Goal: Task Accomplishment & Management: Manage account settings

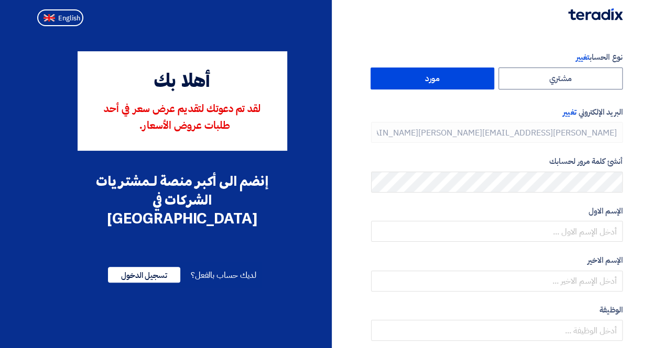
type input "+966 557208619"
click at [568, 112] on span "تغيير" at bounding box center [569, 112] width 13 height 12
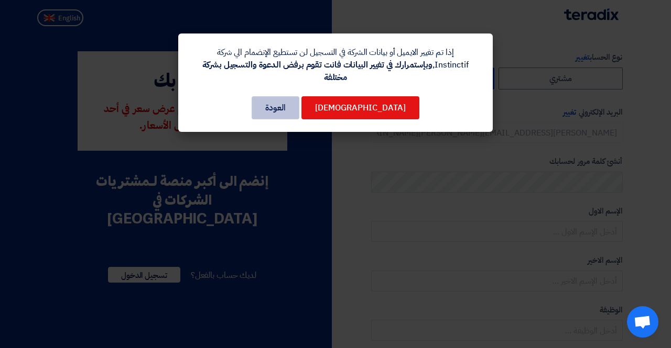
click at [292, 96] on button "العودة" at bounding box center [275, 107] width 48 height 23
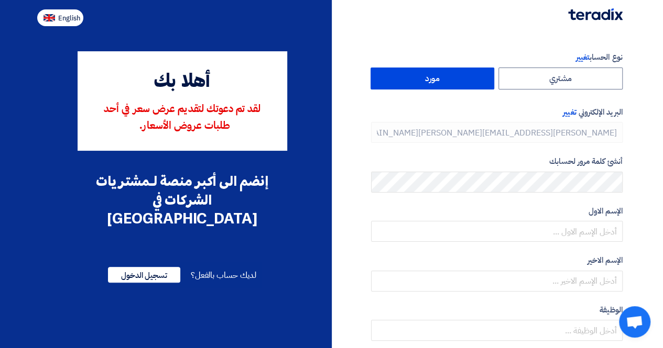
click at [61, 19] on span "English" at bounding box center [69, 18] width 22 height 7
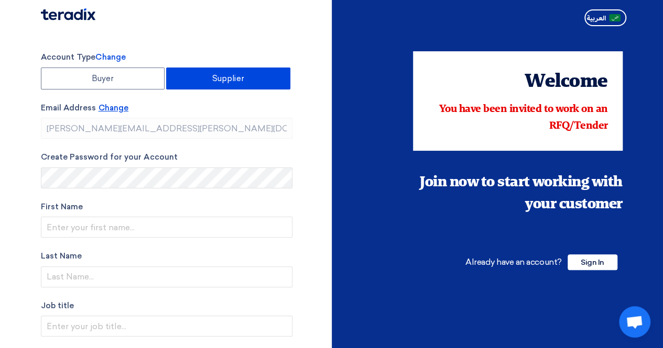
click at [114, 105] on span "Change" at bounding box center [113, 107] width 30 height 9
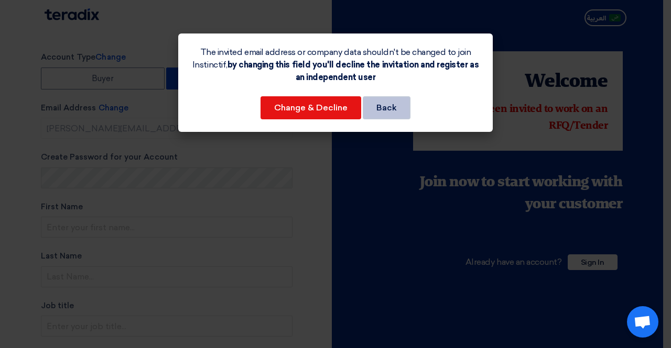
click at [393, 102] on button "Back" at bounding box center [387, 107] width 48 height 23
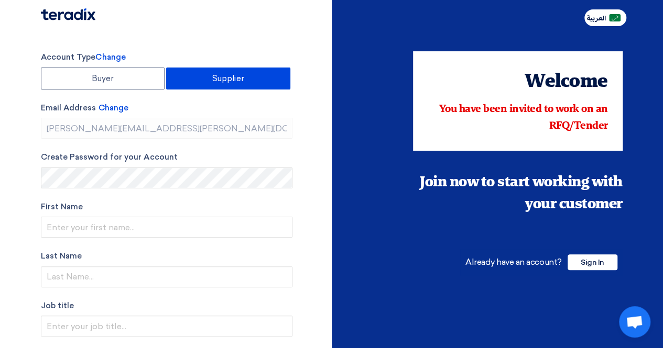
click at [593, 24] on button "العربية" at bounding box center [605, 17] width 42 height 17
type input "أنشئ حساب"
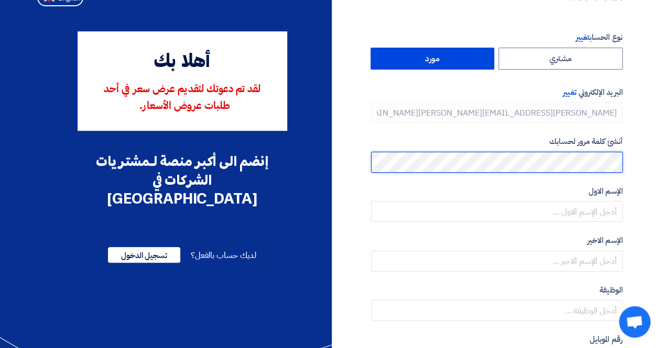
scroll to position [20, 0]
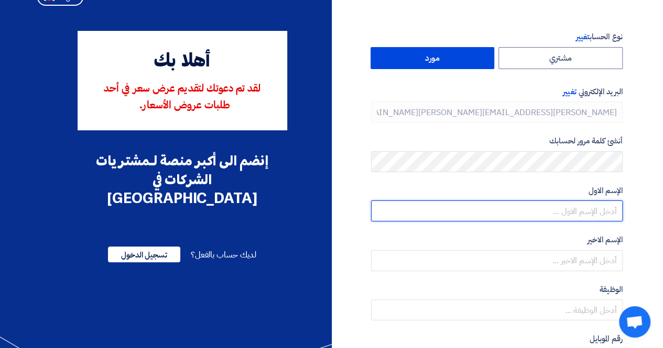
click at [550, 210] on input "text" at bounding box center [496, 211] width 251 height 21
type input "Pablo"
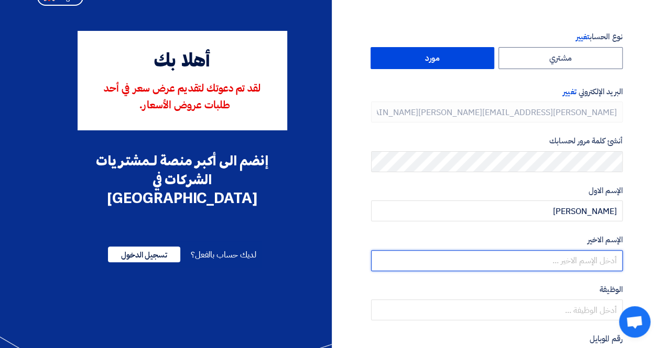
click at [602, 259] on input "text" at bounding box center [496, 260] width 251 height 21
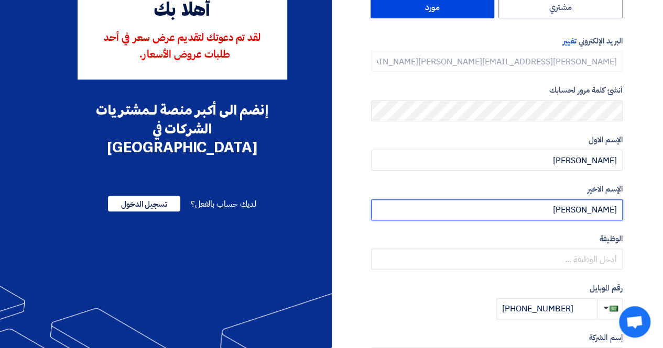
scroll to position [72, 0]
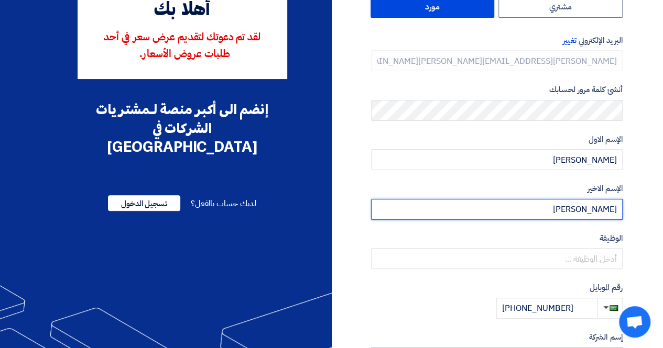
type input "Alday"
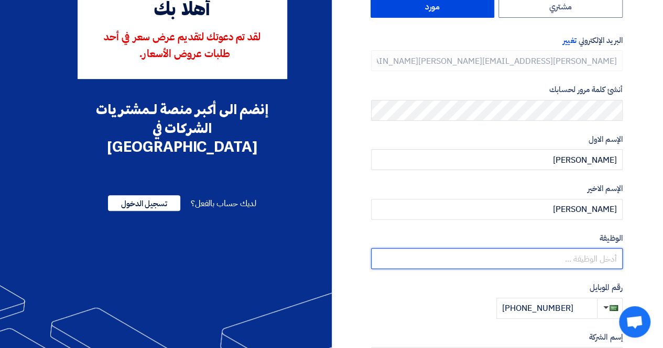
click at [550, 260] on input "text" at bounding box center [496, 258] width 251 height 21
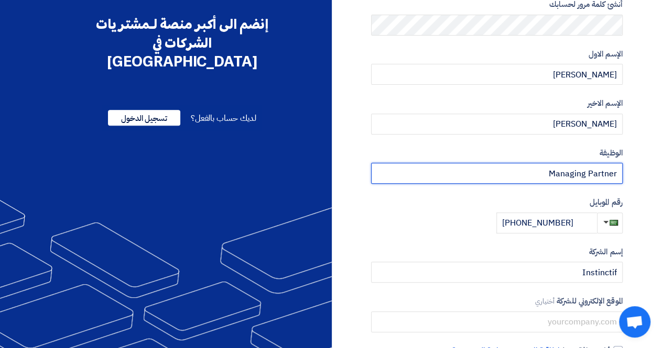
type input "Managing Partner"
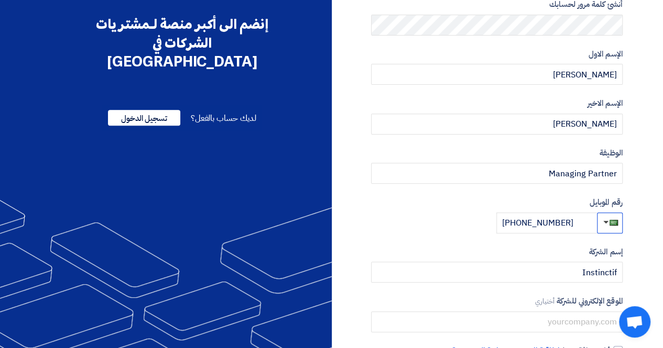
click at [608, 220] on button "button" at bounding box center [610, 223] width 26 height 21
click at [605, 217] on button "button" at bounding box center [610, 223] width 26 height 21
click at [613, 225] on span "button" at bounding box center [613, 223] width 8 height 6
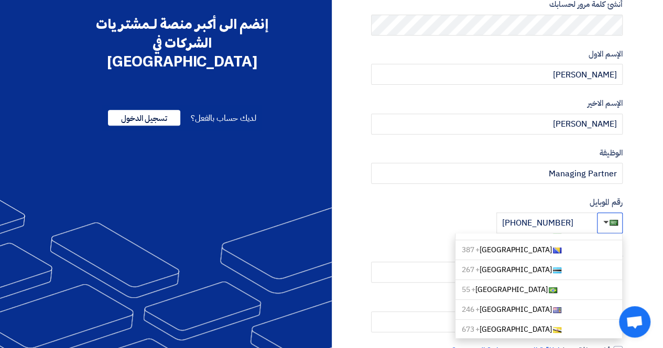
scroll to position [339, 0]
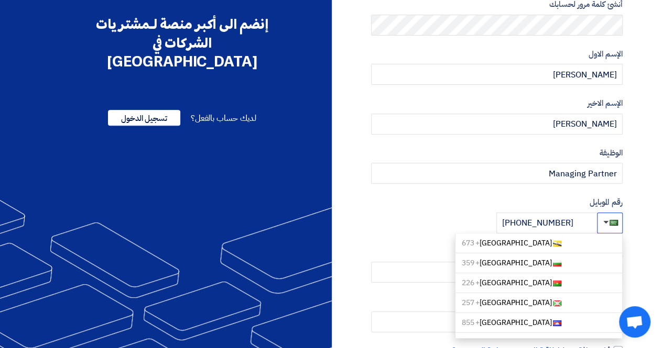
click at [607, 221] on span "button" at bounding box center [605, 222] width 5 height 3
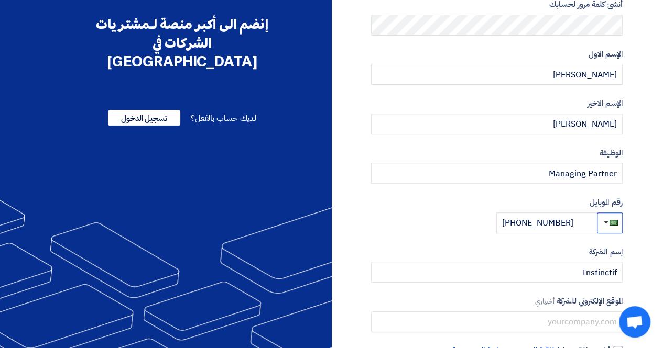
click at [607, 221] on span "button" at bounding box center [605, 222] width 5 height 3
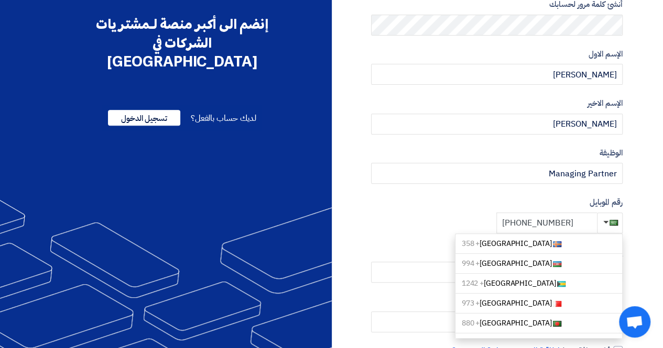
click at [568, 225] on input "+966 557208619" at bounding box center [546, 223] width 101 height 21
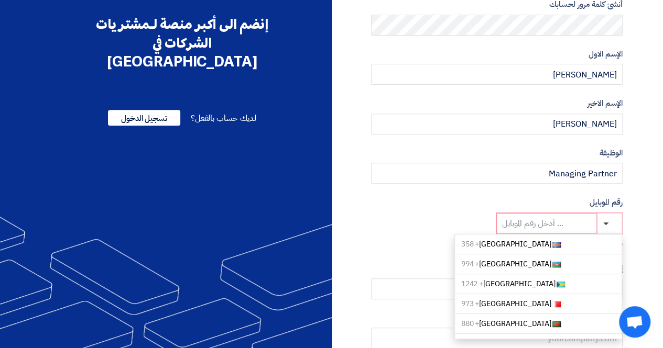
paste input "+971 55 720 8619"
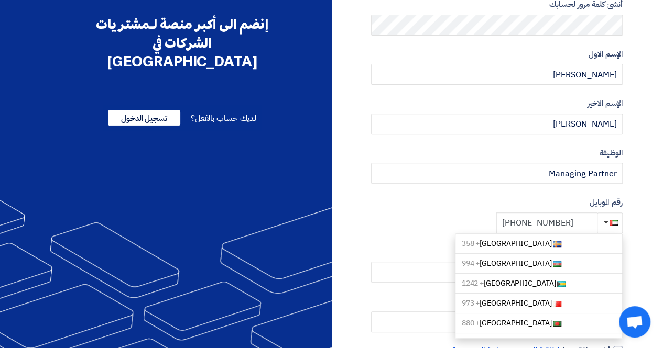
type input "+971 55 720 8619"
click at [440, 214] on div "رقم الموبايل Aaland Islands + 358 Azerbaijan + 994 Bahamas + 1242 Bahrain + 973…" at bounding box center [496, 214] width 251 height 37
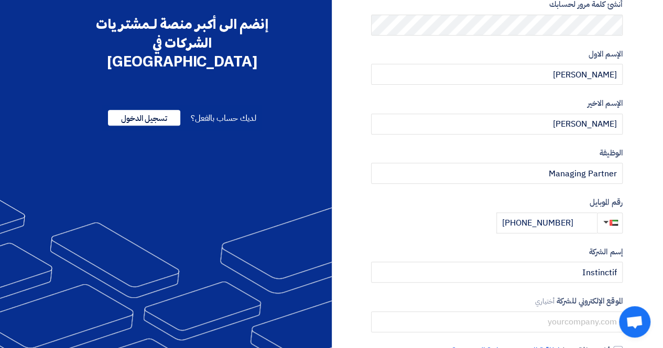
scroll to position [217, 0]
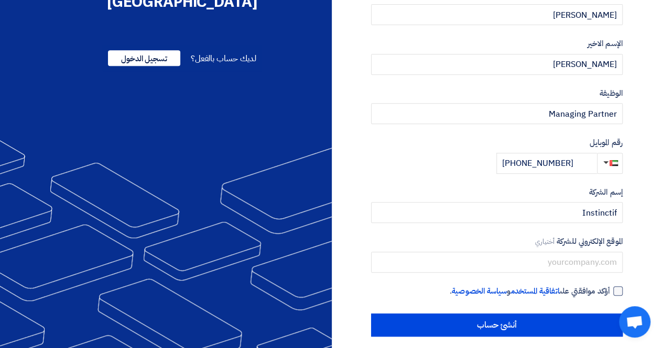
click at [620, 288] on div at bounding box center [617, 291] width 9 height 9
click at [610, 288] on input "أؤكد موافقتي على اتفاقية المستخدم و سياسة الخصوصية ." at bounding box center [483, 296] width 251 height 21
checkbox input "true"
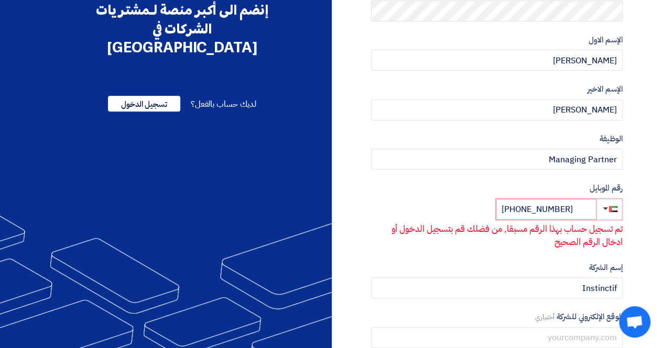
scroll to position [0, 0]
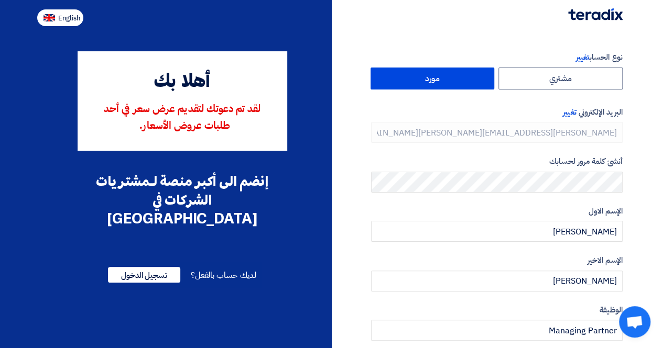
click at [63, 16] on span "English" at bounding box center [69, 18] width 22 height 7
type input "Register"
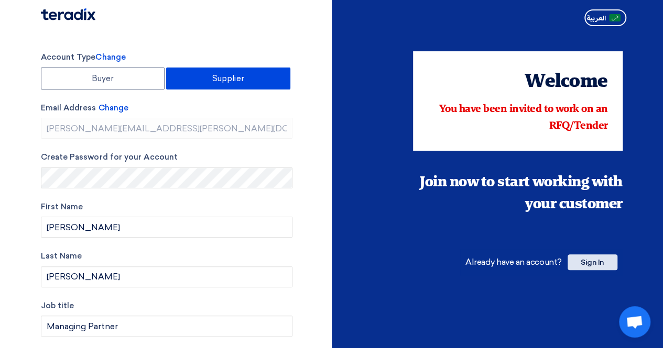
click at [586, 261] on span "Sign In" at bounding box center [592, 263] width 50 height 16
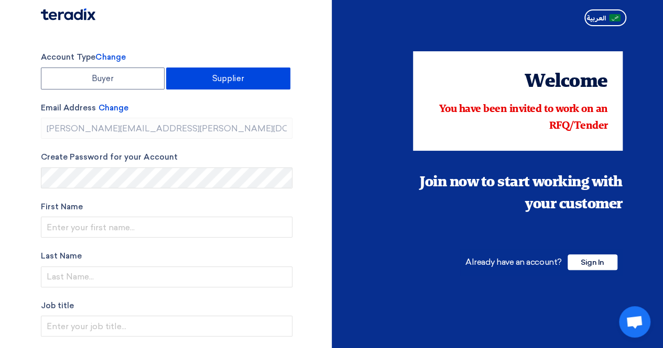
type input "+966 557208619"
click at [597, 265] on span "Sign In" at bounding box center [592, 263] width 50 height 16
type input "+966 557208619"
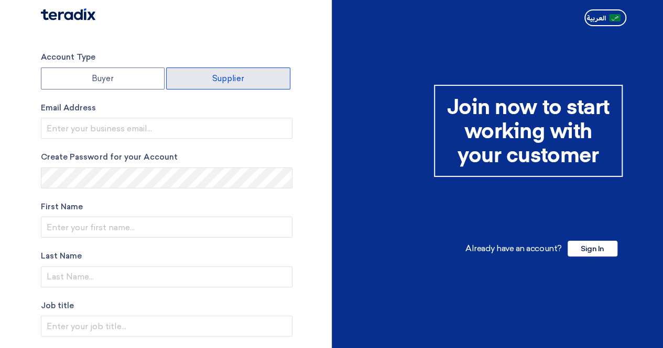
click at [255, 73] on label "Supplier" at bounding box center [228, 79] width 124 height 22
click at [255, 73] on input "Supplier" at bounding box center [228, 78] width 123 height 21
radio input "true"
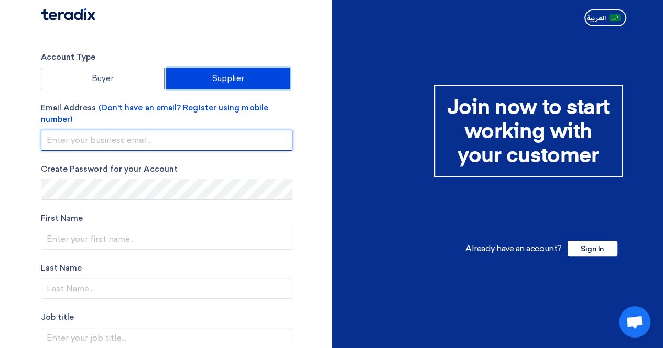
click at [256, 140] on input "email" at bounding box center [166, 140] width 251 height 21
paste input "KSAprocurement@ipexcellera.com"
type input "KSAprocurement@ipexcellera.com"
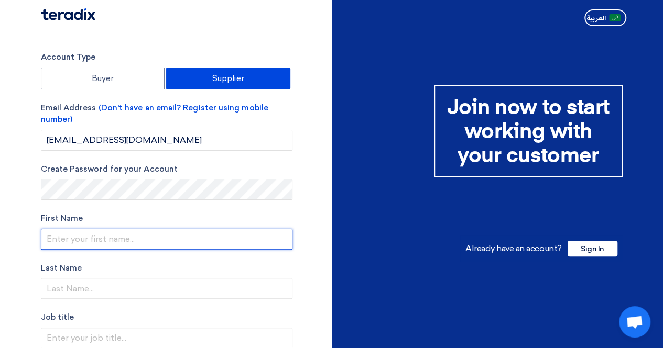
click at [226, 233] on input "text" at bounding box center [166, 239] width 251 height 21
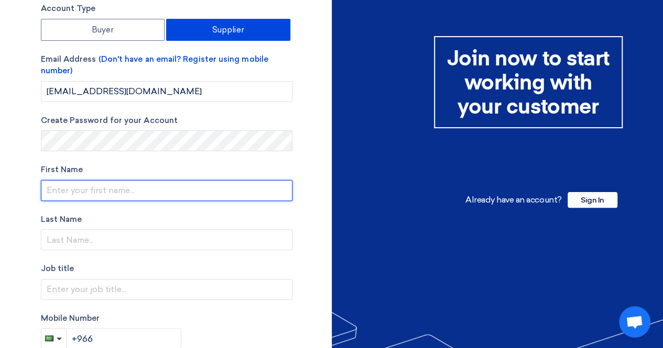
scroll to position [50, 0]
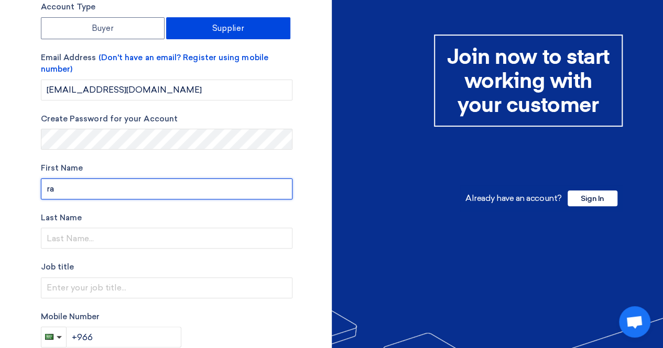
type input "r"
type input "Rayouf"
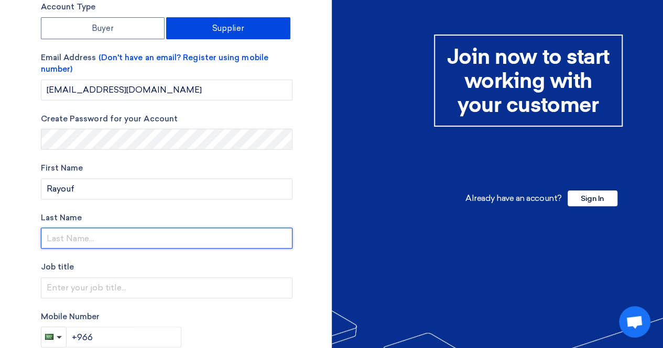
click at [247, 233] on input "text" at bounding box center [166, 238] width 251 height 21
type input "Almubarak"
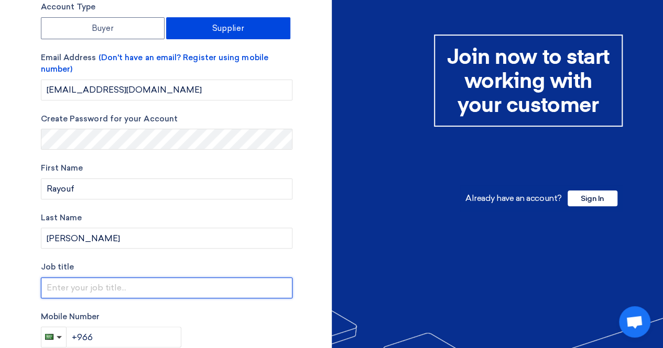
click at [235, 292] on input "text" at bounding box center [166, 288] width 251 height 21
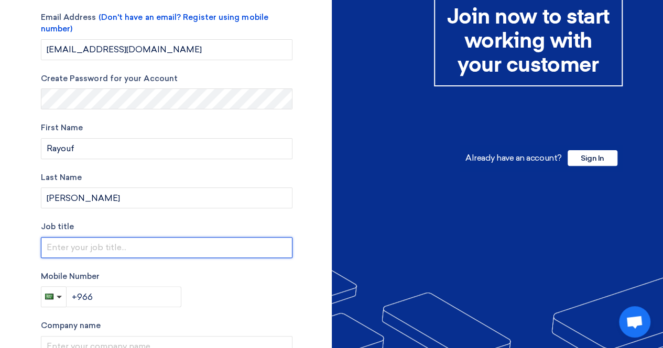
scroll to position [91, 0]
type input "H"
type input "P"
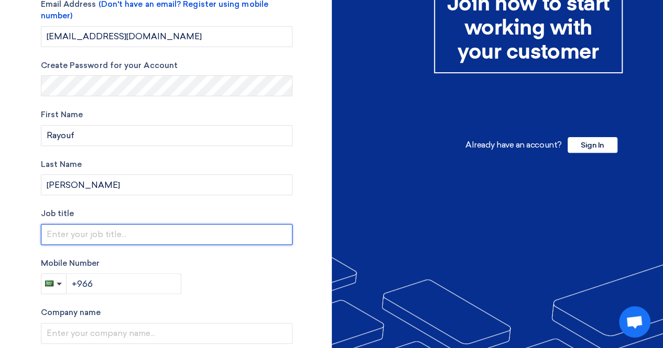
scroll to position [54, 0]
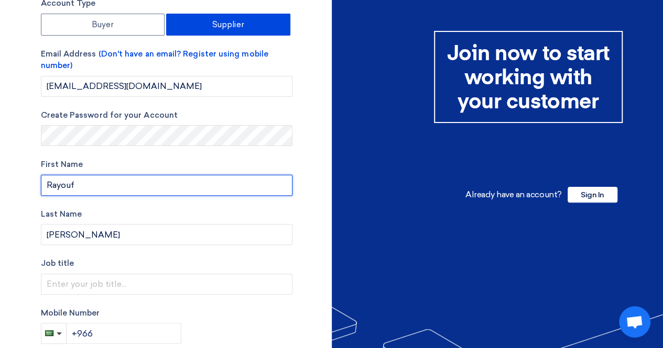
click at [204, 181] on input "Rayouf" at bounding box center [166, 185] width 251 height 21
type input "I"
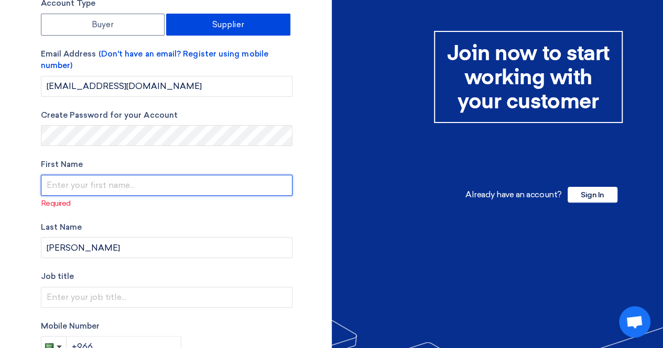
click at [166, 188] on input "text" at bounding box center [166, 185] width 251 height 21
paste input "Instinctif Partners for Public Relations and Communication Co"
drag, startPoint x: 286, startPoint y: 185, endPoint x: 78, endPoint y: 187, distance: 208.5
click at [78, 187] on input "Instinctif Partners for Public Relations and Communication Co" at bounding box center [166, 185] width 251 height 21
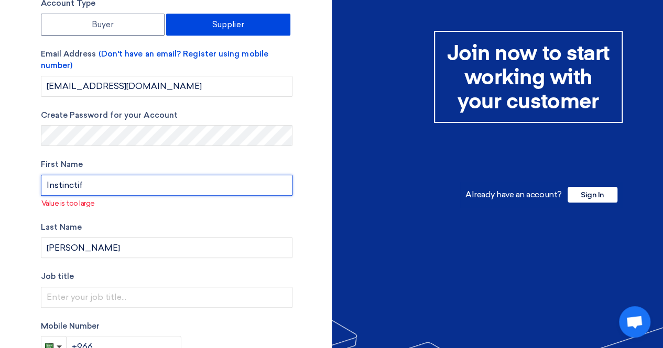
scroll to position [0, 0]
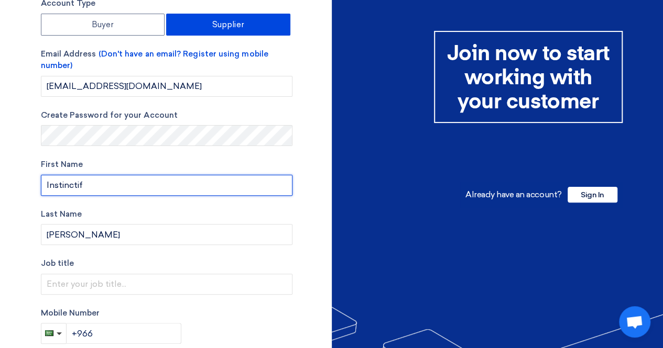
paste input "Partners for Public Relations and Communication Co"
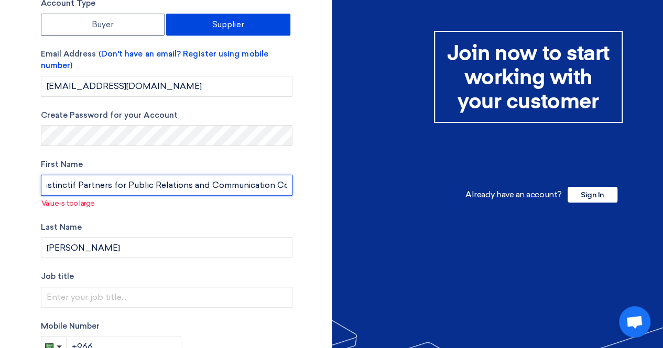
drag, startPoint x: 112, startPoint y: 183, endPoint x: 326, endPoint y: 185, distance: 214.3
click at [326, 185] on div "Account Type Buyer Supplier Email Address (Don't have an email? Register using …" at bounding box center [182, 256] width 299 height 519
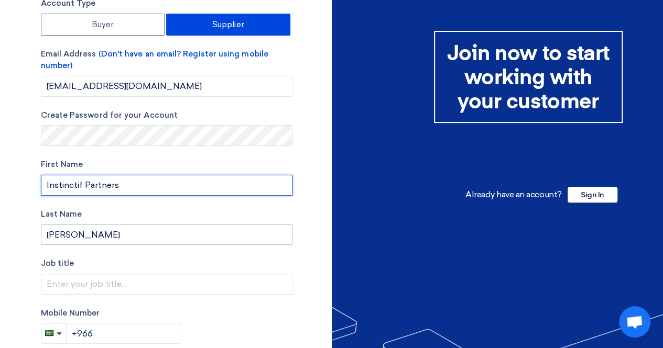
type input "Instinctif Partners"
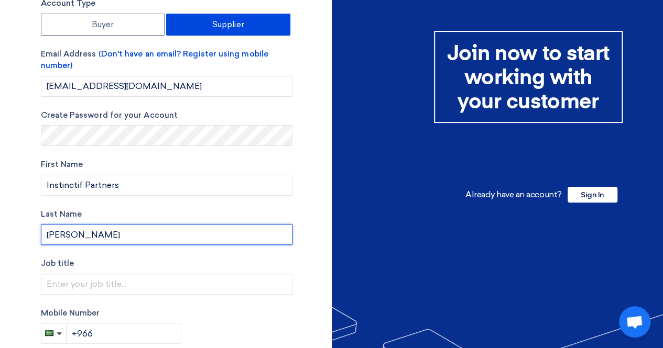
click at [273, 234] on input "[PERSON_NAME]" at bounding box center [166, 234] width 251 height 21
type input "A"
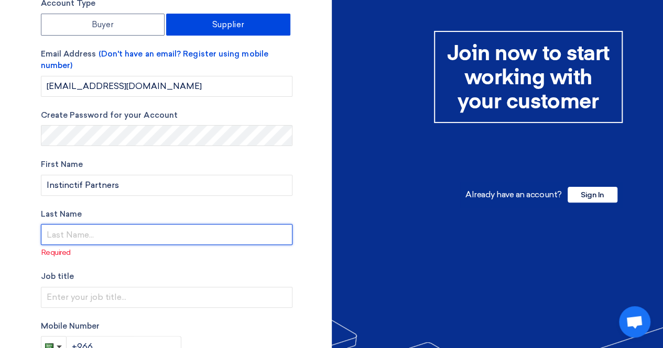
paste input "for Public Relations and Communication Co"
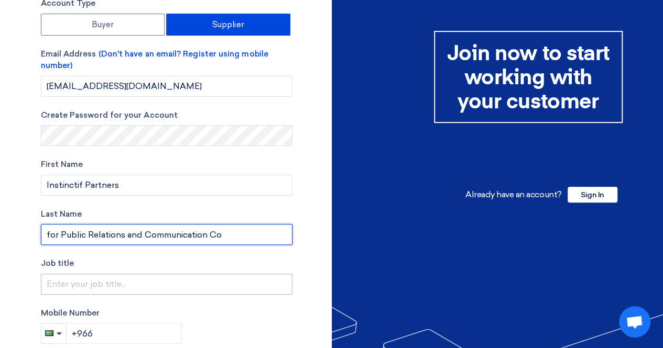
type input "for Public Relations and Communication Co"
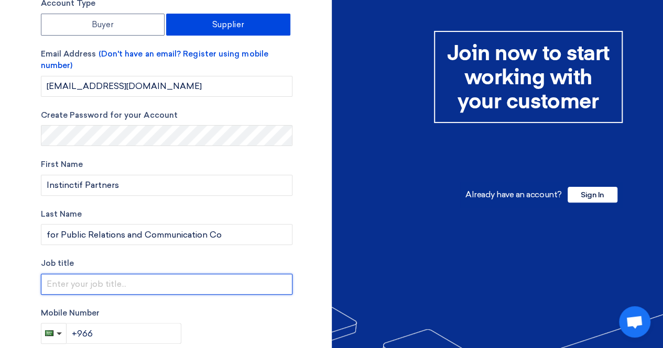
click at [216, 287] on input "text" at bounding box center [166, 284] width 251 height 21
type input "N/A"
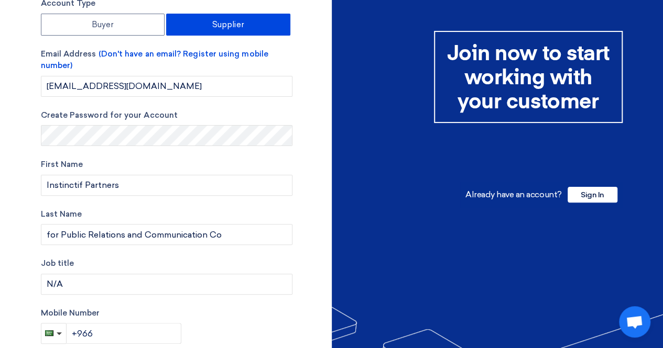
click at [281, 259] on label "Job title Optional" at bounding box center [166, 264] width 251 height 12
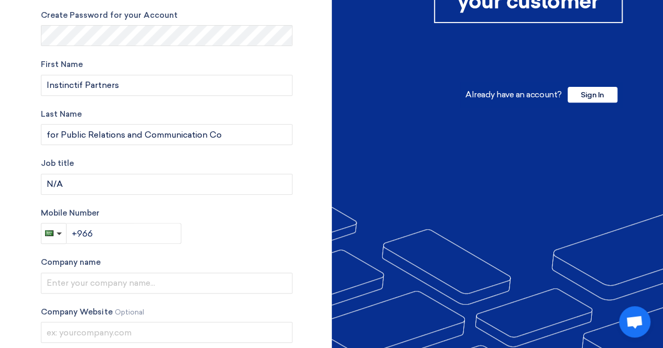
scroll to position [155, 0]
click at [140, 235] on input "+966" at bounding box center [124, 233] width 115 height 21
click at [153, 234] on input "+966" at bounding box center [124, 233] width 115 height 21
paste input "966 55 397 3781"
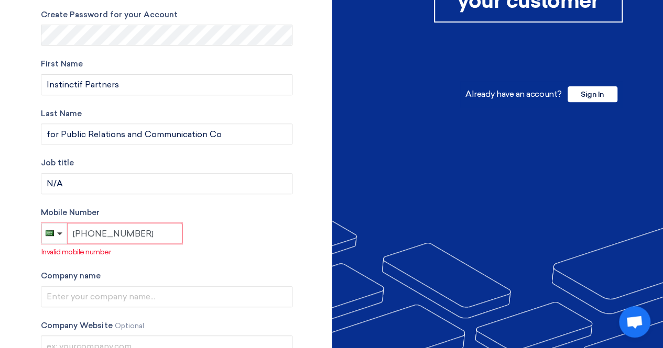
click at [112, 233] on input "+966 966 55 397 3781" at bounding box center [124, 233] width 115 height 21
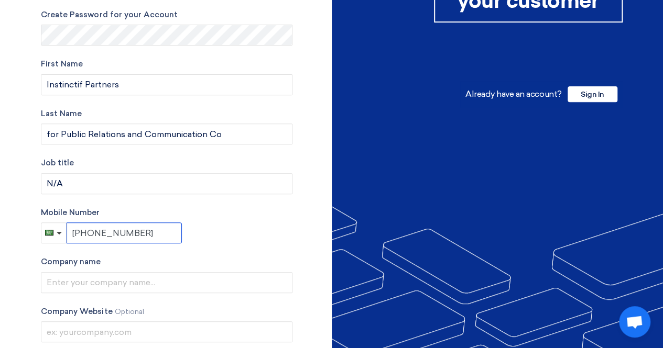
type input "+966 55 397 3781"
click at [214, 234] on div "Mobile Number +966 55 397 3781" at bounding box center [166, 225] width 251 height 37
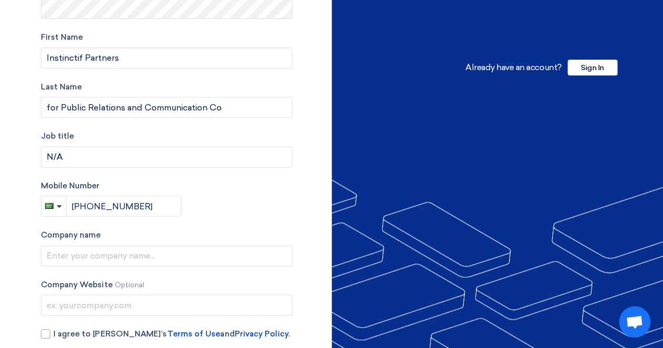
scroll to position [182, 0]
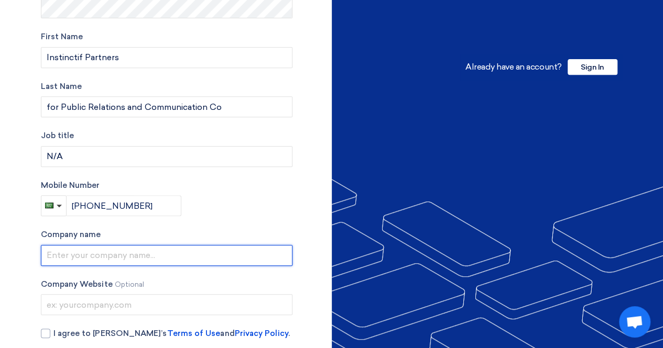
click at [211, 257] on input "text" at bounding box center [166, 255] width 251 height 21
paste input "Instinctif Partners for Public Relations and Communication Co"
type input "Instinctif Partners for Public Relations and Communication Co"
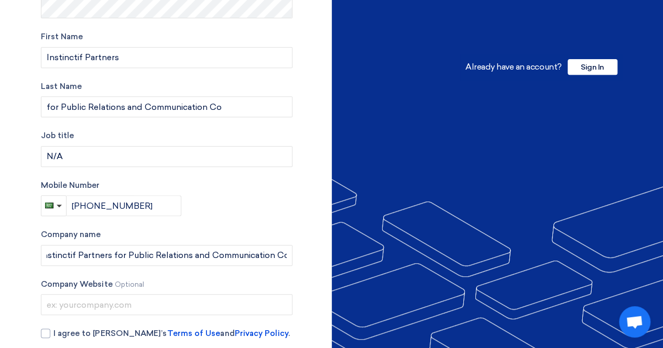
scroll to position [0, 0]
click at [211, 235] on label "Company name" at bounding box center [166, 235] width 251 height 12
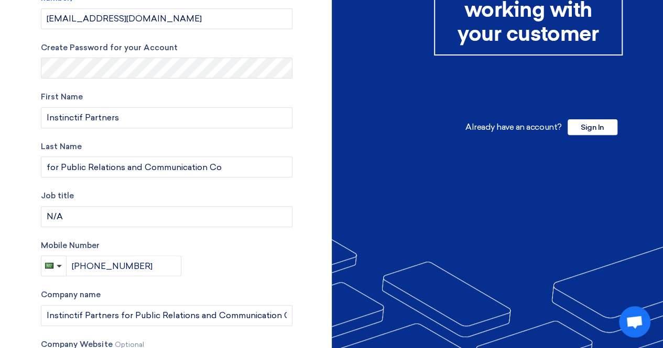
scroll to position [121, 0]
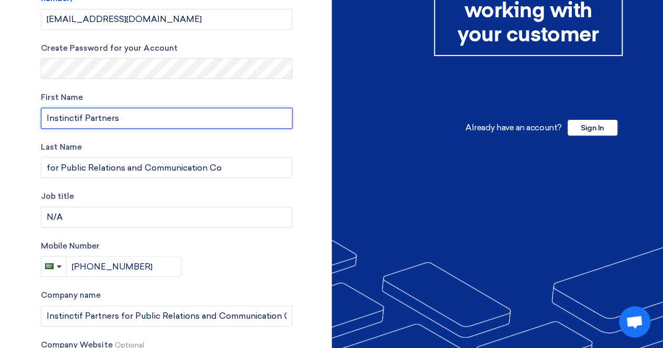
click at [130, 115] on input "Instinctif Partners" at bounding box center [166, 118] width 251 height 21
type input "Rayouf"
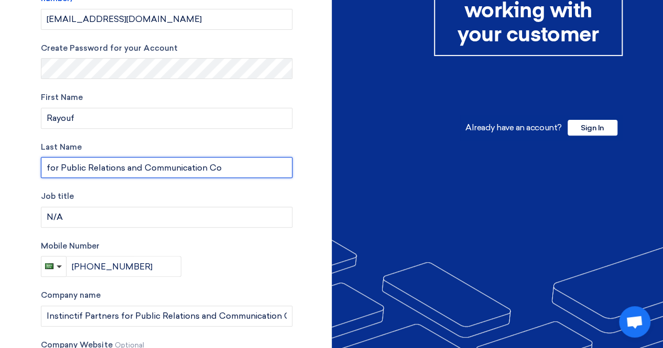
click at [179, 165] on input "for Public Relations and Communication Co" at bounding box center [166, 167] width 251 height 21
type input "Almubarak"
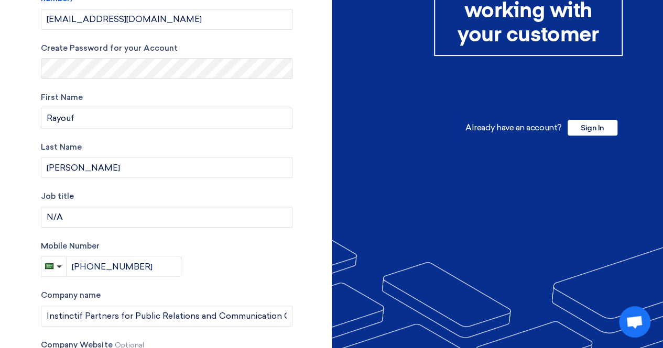
click at [258, 191] on label "Job title Optional" at bounding box center [166, 197] width 251 height 12
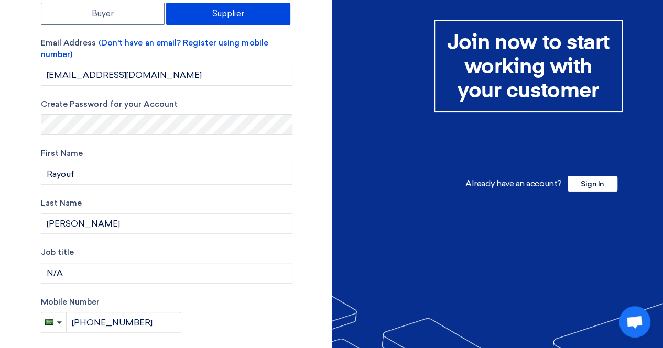
scroll to position [134, 0]
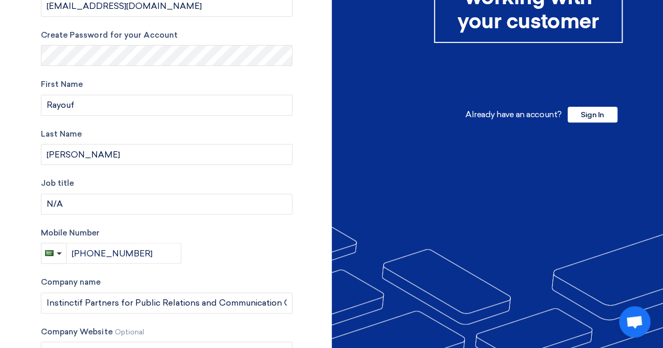
click at [299, 82] on div "Account Type Buyer Supplier Email Address (Don't have an email? Register using …" at bounding box center [182, 170] width 299 height 506
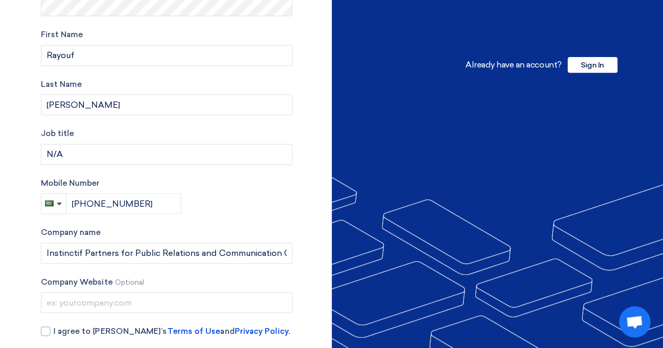
scroll to position [229, 0]
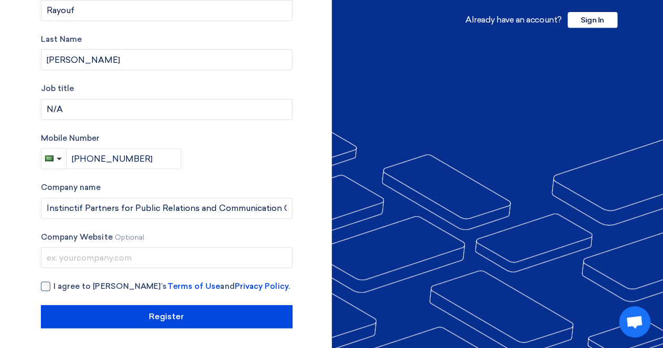
click at [46, 285] on div at bounding box center [45, 286] width 9 height 9
click at [53, 285] on input "I agree to Teradix’s Terms of Use and Privacy Policy ." at bounding box center [178, 291] width 251 height 21
checkbox input "true"
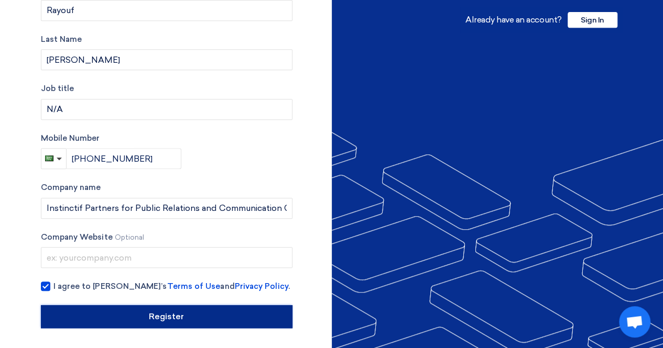
click at [195, 314] on input "Register" at bounding box center [166, 316] width 251 height 23
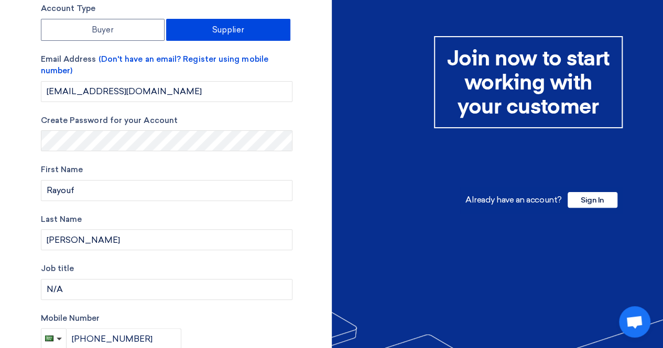
scroll to position [0, 0]
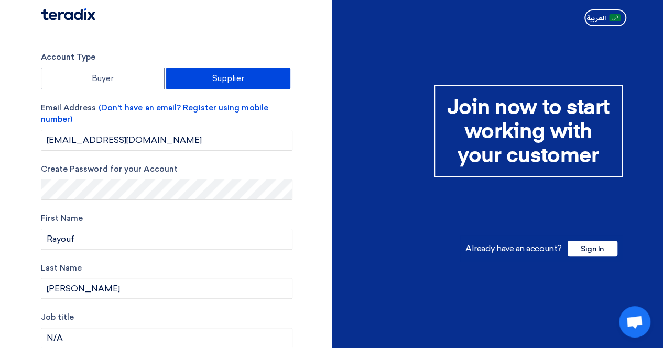
click at [239, 264] on label "Last Name" at bounding box center [166, 268] width 251 height 12
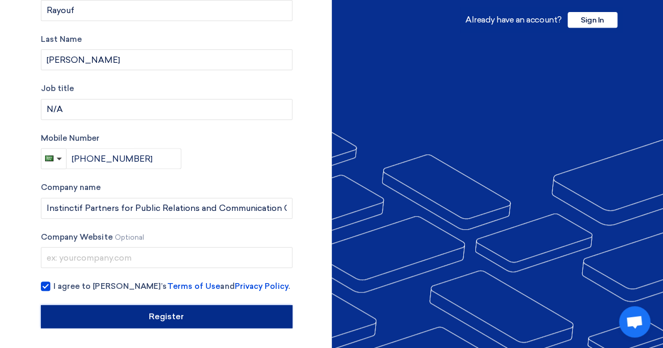
click at [261, 310] on input "Register" at bounding box center [166, 316] width 251 height 23
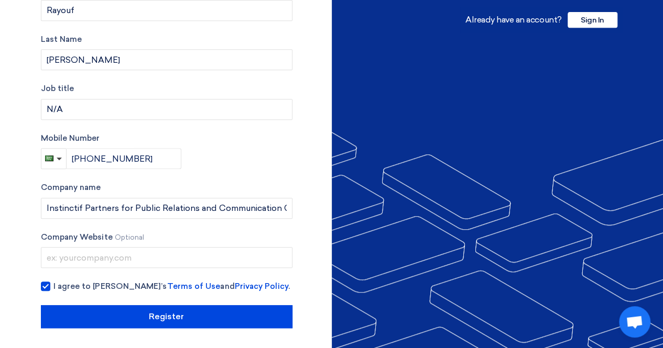
scroll to position [0, 0]
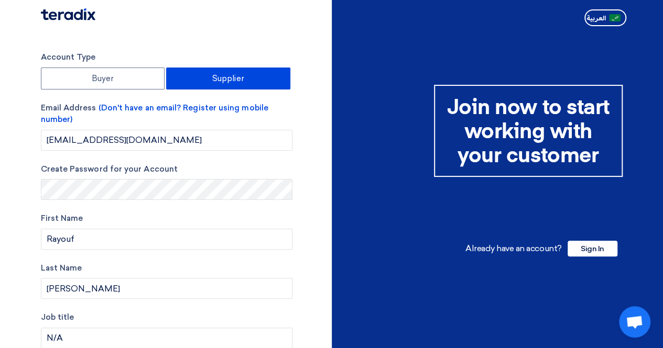
click at [310, 160] on div "Account Type Buyer Supplier Email Address (Don't have an email? Register using …" at bounding box center [182, 304] width 299 height 506
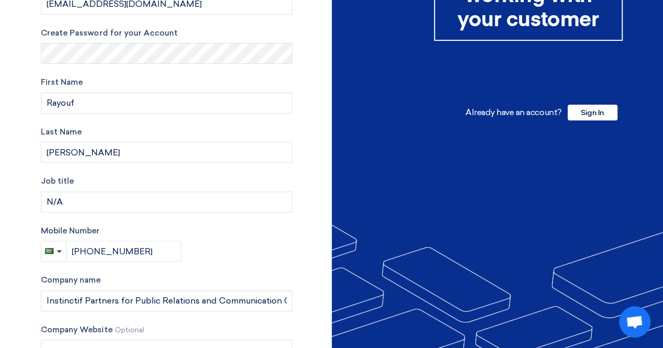
scroll to position [229, 0]
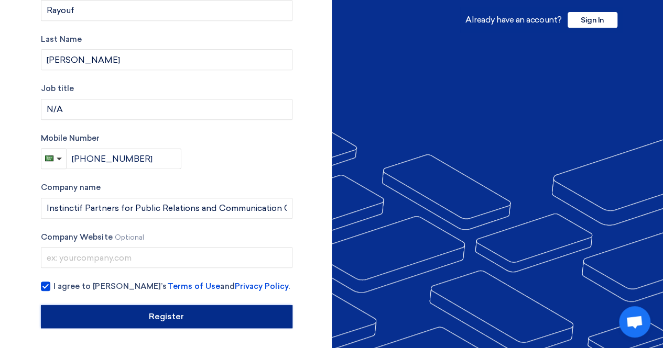
click at [224, 316] on input "Register" at bounding box center [166, 316] width 251 height 23
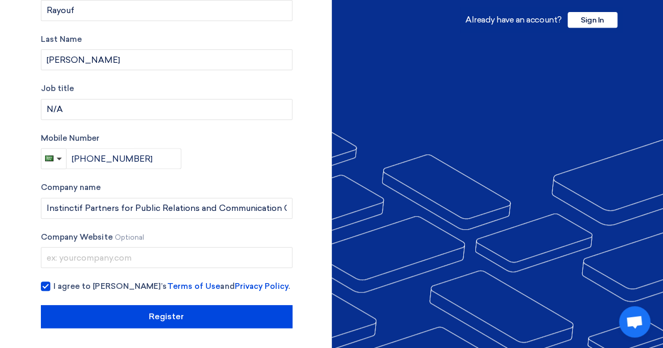
scroll to position [0, 0]
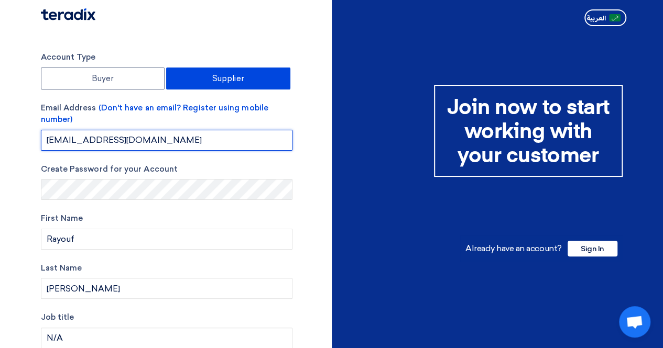
click at [250, 139] on input "KSAprocurement@ipexcellera.com" at bounding box center [166, 140] width 251 height 21
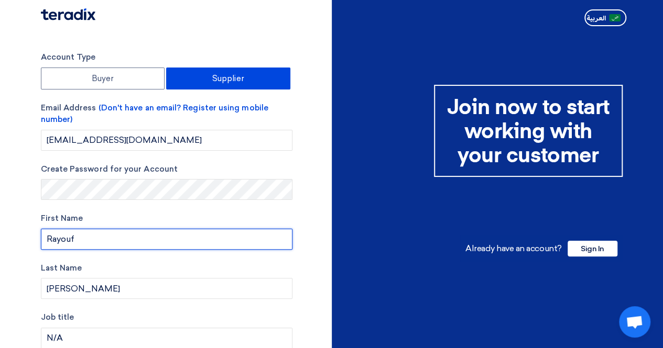
click at [267, 232] on input "Rayouf" at bounding box center [166, 239] width 251 height 21
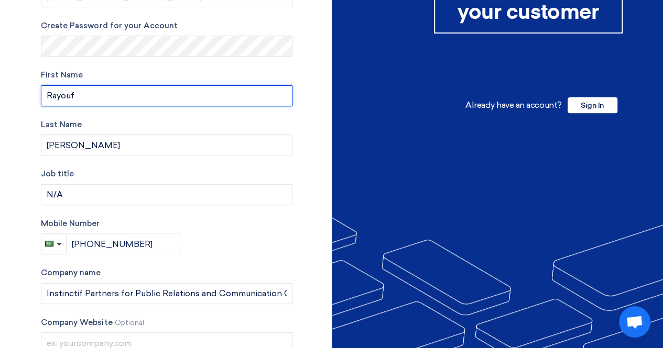
scroll to position [147, 0]
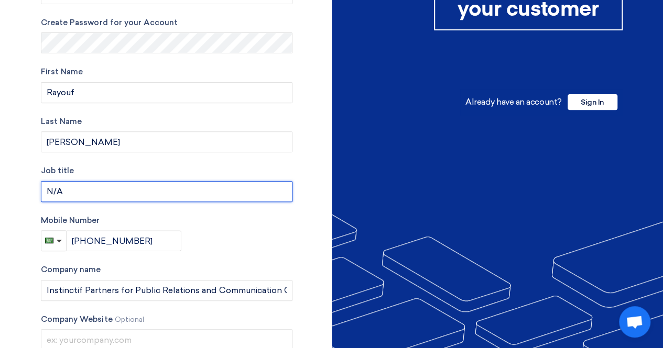
click at [258, 190] on input "N/A" at bounding box center [166, 191] width 251 height 21
type input "N"
type input "Procurement"
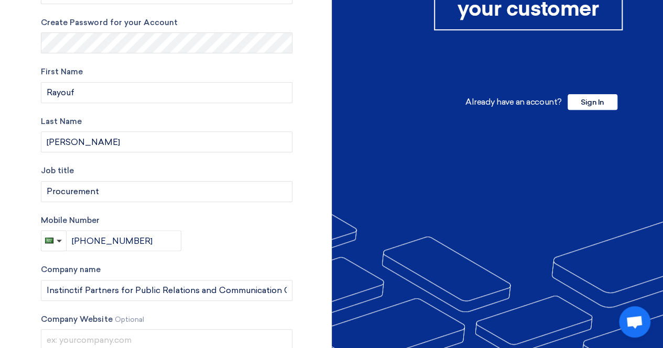
click at [279, 222] on label "Mobile Number" at bounding box center [166, 221] width 251 height 12
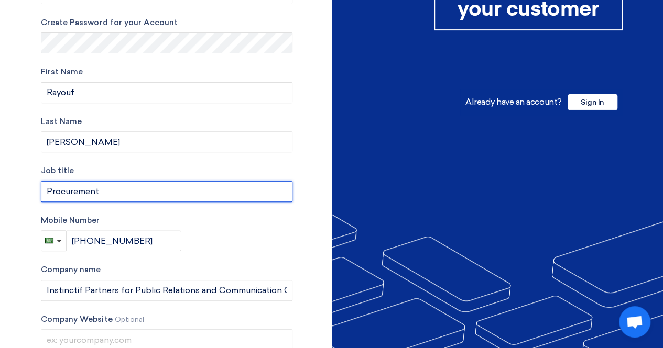
click at [93, 193] on input "Procurement" at bounding box center [166, 191] width 251 height 21
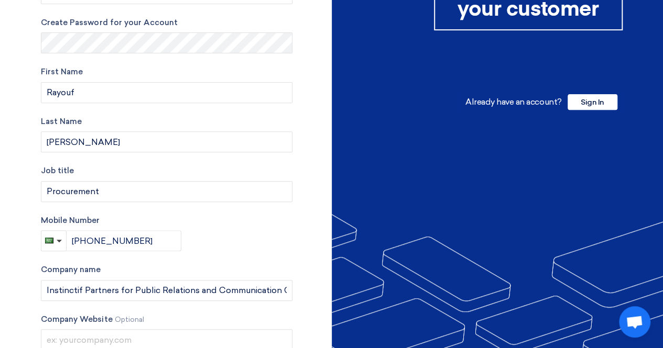
click at [305, 216] on div "Account Type Buyer Supplier Email Address (Don't have an email? Register using …" at bounding box center [182, 158] width 299 height 506
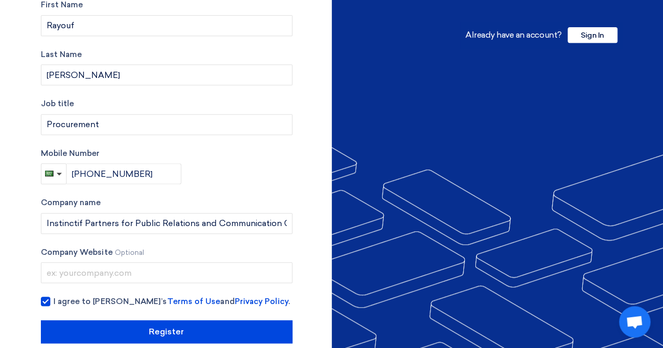
scroll to position [229, 0]
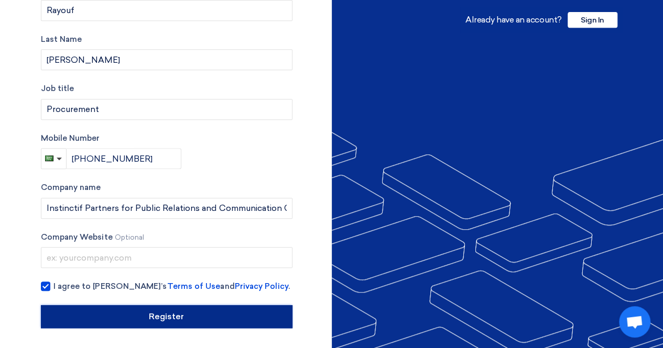
click at [237, 322] on input "Register" at bounding box center [166, 316] width 251 height 23
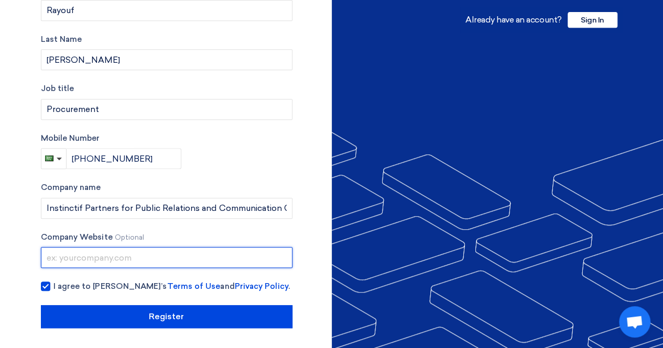
click at [202, 264] on input "text" at bounding box center [166, 257] width 251 height 21
paste input "https://ipexcellera.com/"
type input "https://ipexcellera.com/"
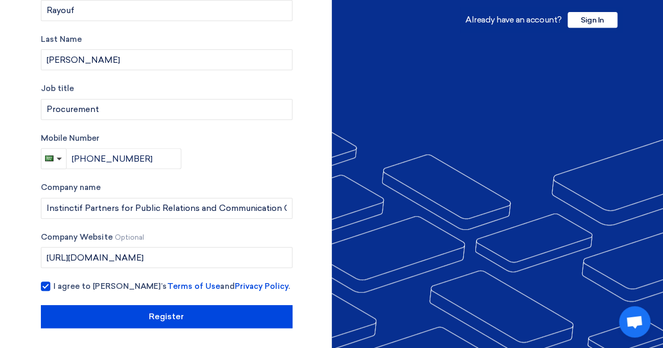
click at [291, 272] on div "Account Type Buyer Supplier Email Address (Don't have an email? Register using …" at bounding box center [166, 75] width 251 height 506
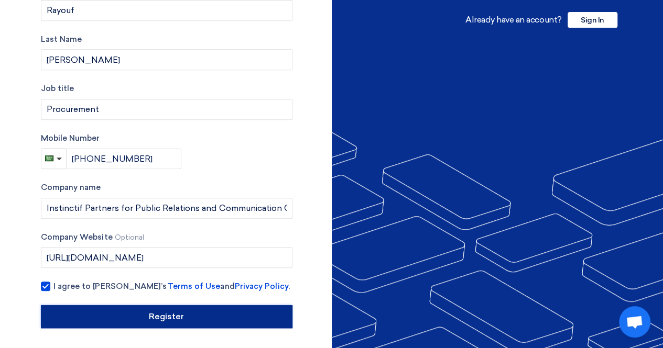
click at [246, 312] on input "Register" at bounding box center [166, 316] width 251 height 23
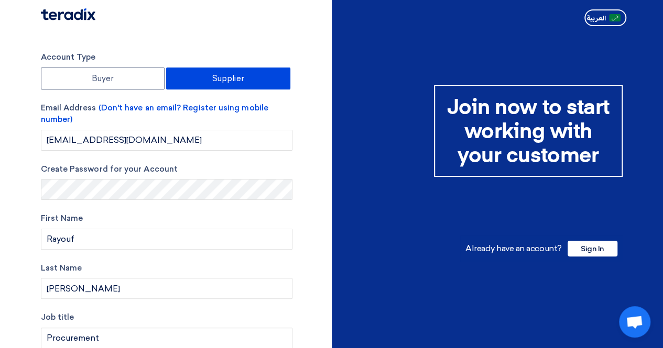
scroll to position [172, 0]
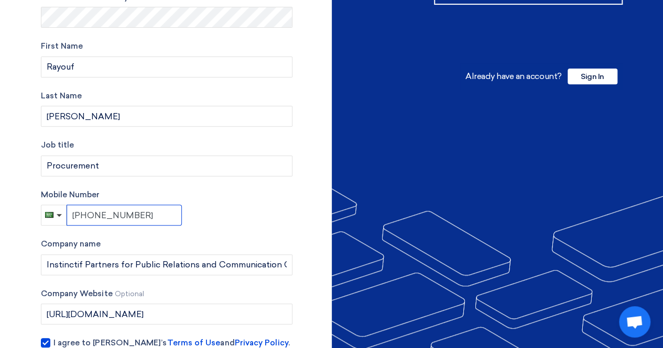
click at [122, 214] on input "+966 55 397 3781" at bounding box center [124, 215] width 115 height 21
click at [105, 215] on input "+966 55 3973781" at bounding box center [124, 215] width 115 height 21
click at [219, 231] on div "Account Type Buyer Supplier Email Address (Don't have an email? Register using …" at bounding box center [166, 132] width 251 height 506
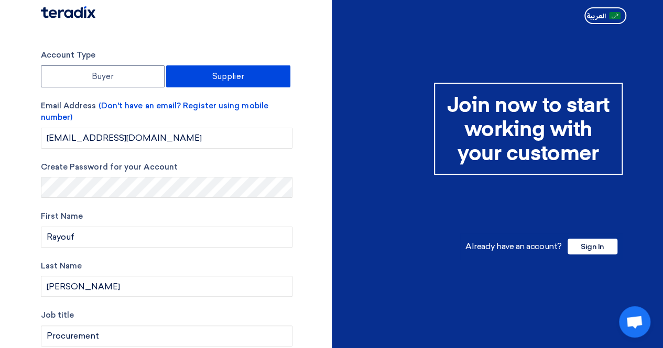
scroll to position [2, 0]
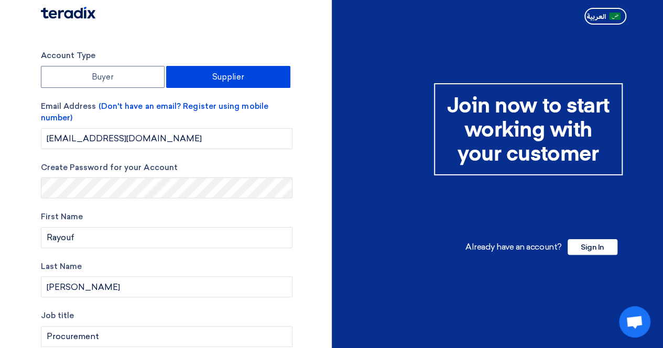
click at [307, 209] on div "Account Type Buyer Supplier Email Address (Don't have an email? Register using …" at bounding box center [182, 303] width 299 height 506
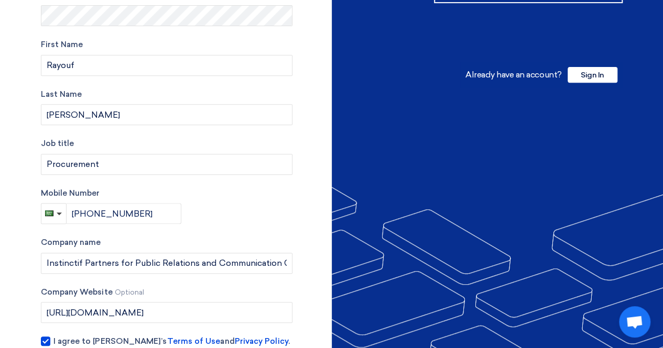
scroll to position [229, 0]
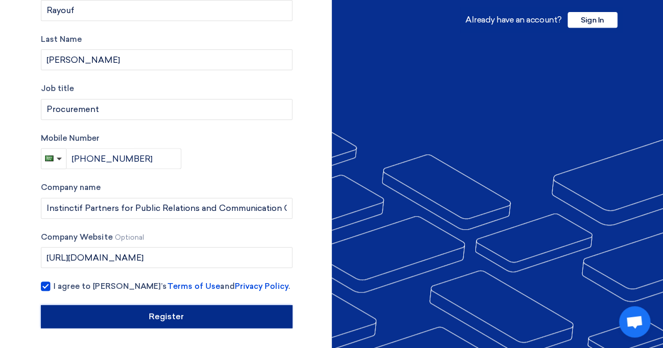
click at [257, 313] on input "Register" at bounding box center [166, 316] width 251 height 23
click at [270, 306] on input "Register" at bounding box center [166, 316] width 251 height 23
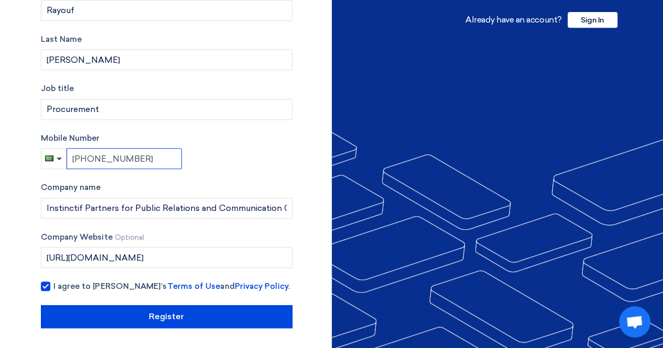
click at [94, 158] on input "+966 553973781" at bounding box center [124, 158] width 115 height 21
type input "+966553973781"
click at [211, 161] on div "Mobile Number +966553973781" at bounding box center [166, 151] width 251 height 37
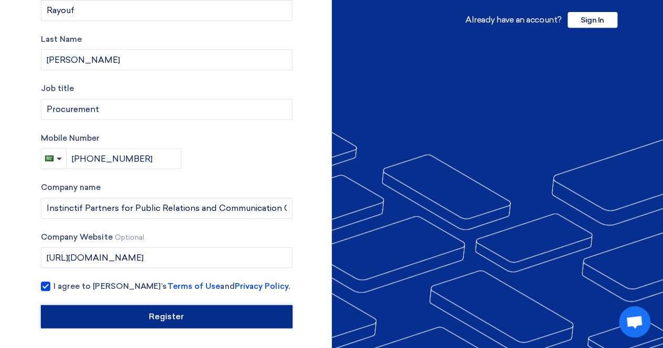
click at [229, 319] on input "Register" at bounding box center [166, 316] width 251 height 23
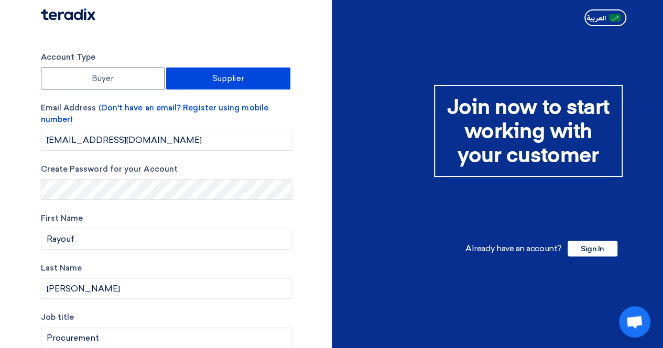
scroll to position [51, 0]
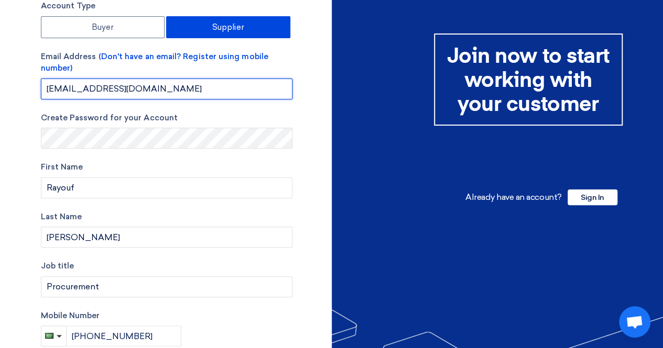
click at [233, 90] on input "KSAprocurement@ipexcellera.com" at bounding box center [166, 89] width 251 height 21
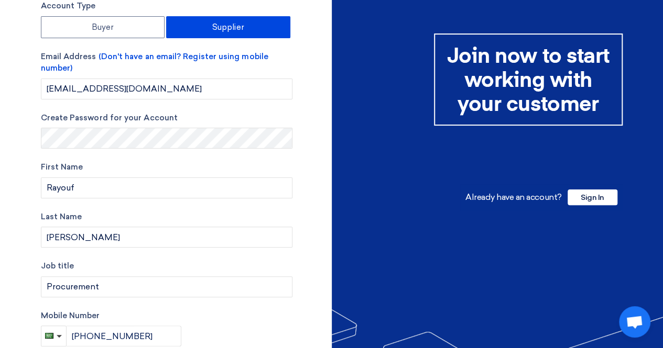
click at [305, 156] on div "Account Type Buyer Supplier Email Address (Don't have an email? Register using …" at bounding box center [182, 253] width 299 height 506
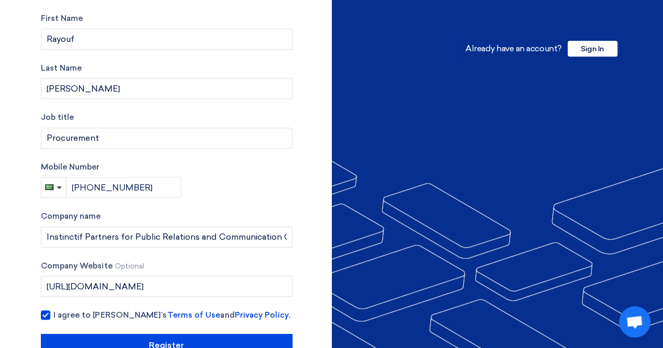
scroll to position [229, 0]
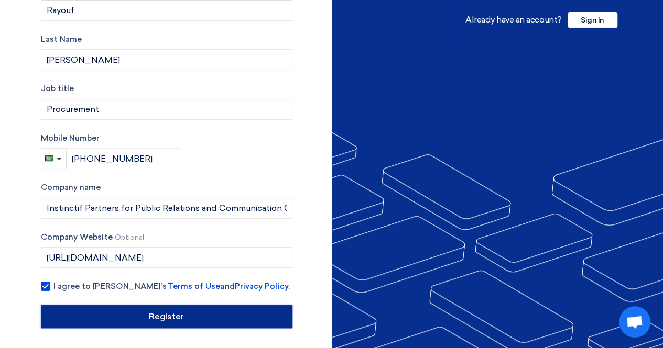
click at [267, 321] on input "Register" at bounding box center [166, 316] width 251 height 23
click at [235, 313] on input "Register" at bounding box center [166, 316] width 251 height 23
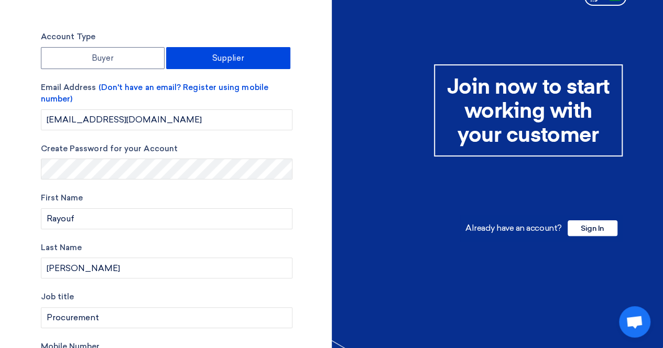
scroll to position [0, 0]
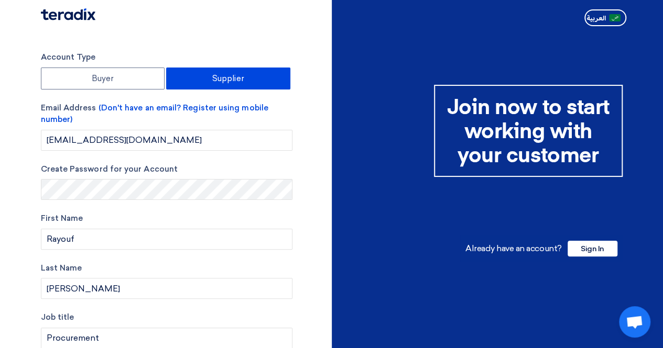
click at [294, 38] on section "Account Type Buyer Supplier Email Address (Don't have an email? Register using …" at bounding box center [331, 304] width 663 height 548
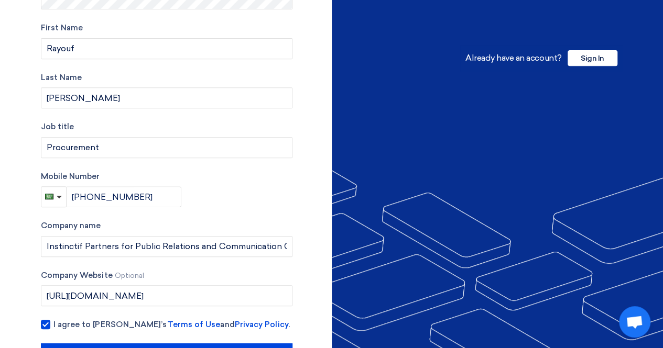
scroll to position [229, 0]
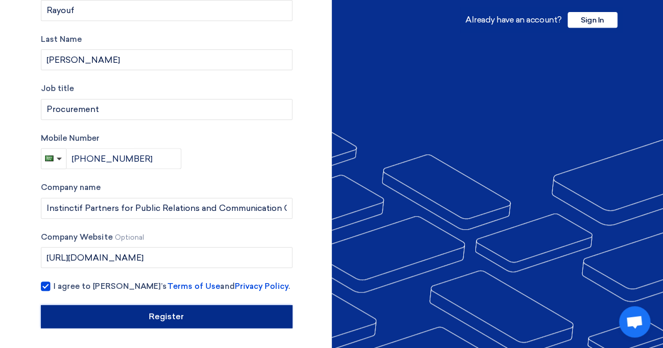
click at [218, 321] on input "Register" at bounding box center [166, 316] width 251 height 23
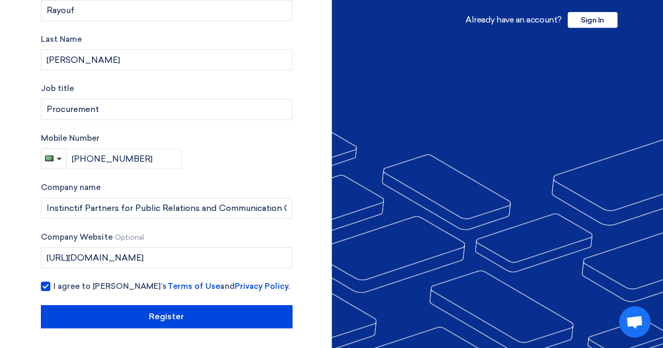
scroll to position [0, 0]
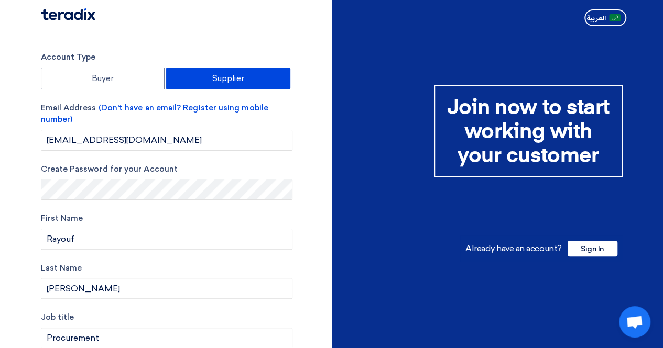
click at [314, 60] on div "Account Type Buyer Supplier Email Address (Don't have an email? Register using …" at bounding box center [182, 304] width 299 height 506
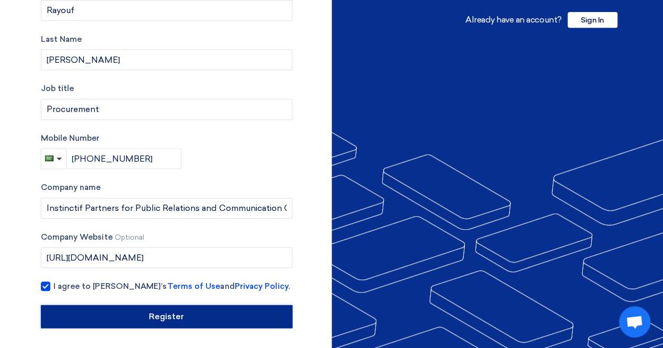
click at [259, 313] on input "Register" at bounding box center [166, 316] width 251 height 23
click at [165, 315] on input "Register" at bounding box center [166, 316] width 251 height 23
click at [166, 314] on input "Register" at bounding box center [166, 316] width 251 height 23
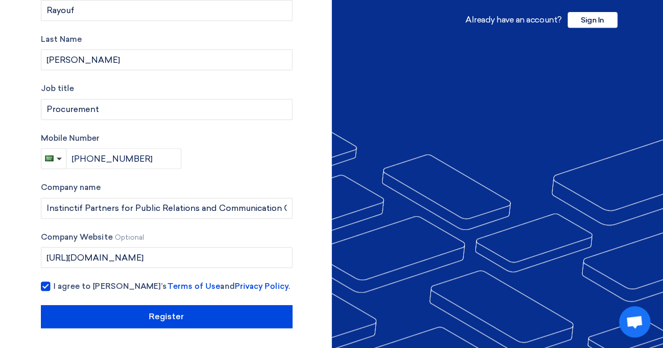
click at [629, 324] on span "Open chat" at bounding box center [634, 323] width 17 height 15
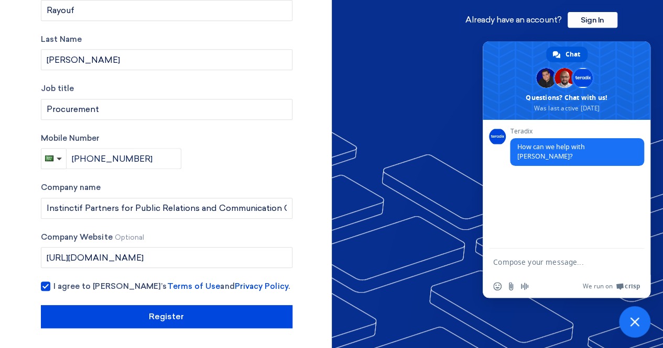
click at [308, 281] on div "Account Type Buyer Supplier Email Address (Don't have an email? Register using …" at bounding box center [182, 75] width 299 height 506
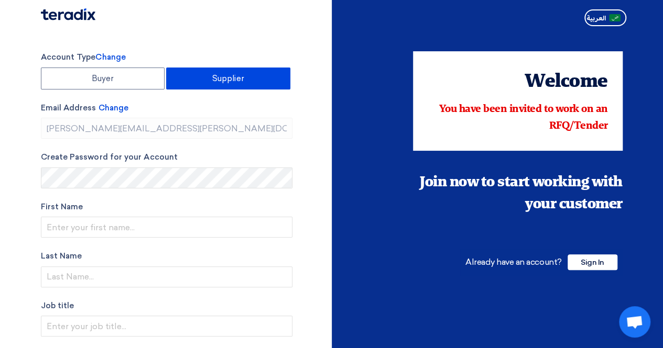
type input "[PHONE_NUMBER]"
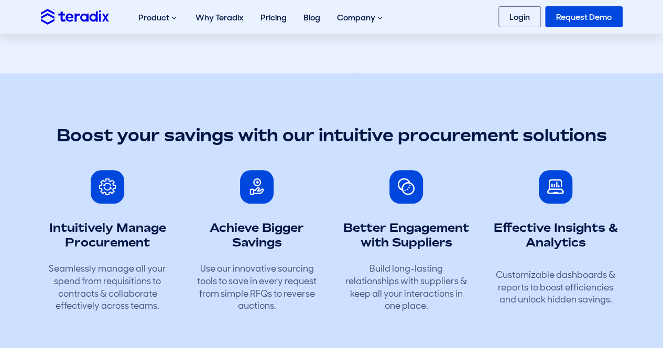
scroll to position [230, 0]
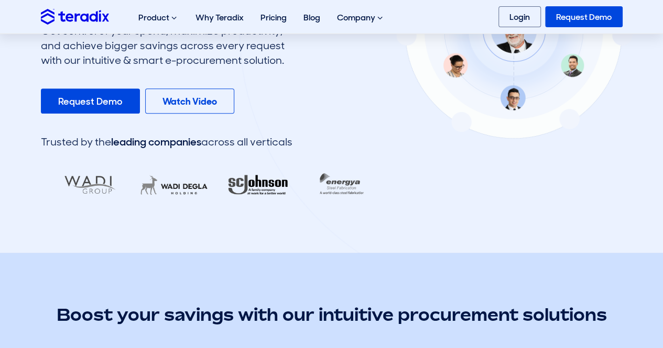
click at [333, 183] on div at bounding box center [514, 28] width 550 height 545
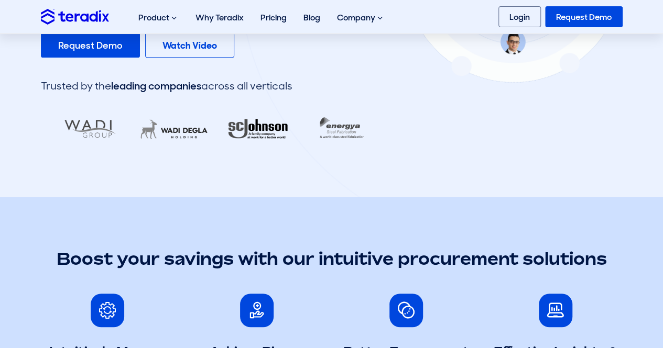
scroll to position [301, 0]
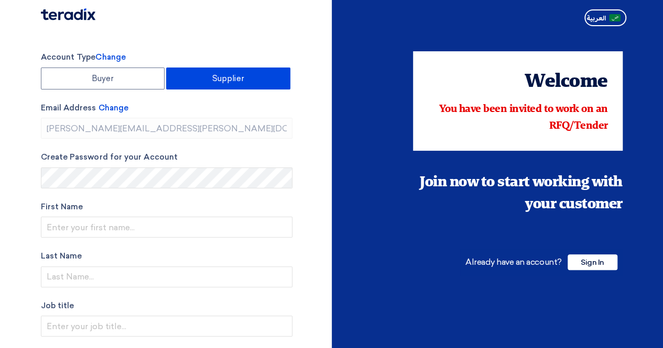
type input "+966 557208619"
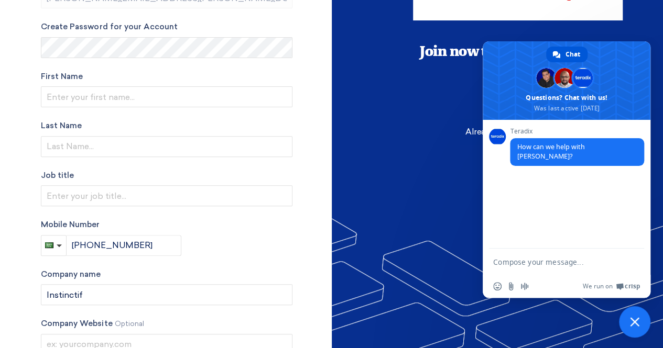
scroll to position [136, 0]
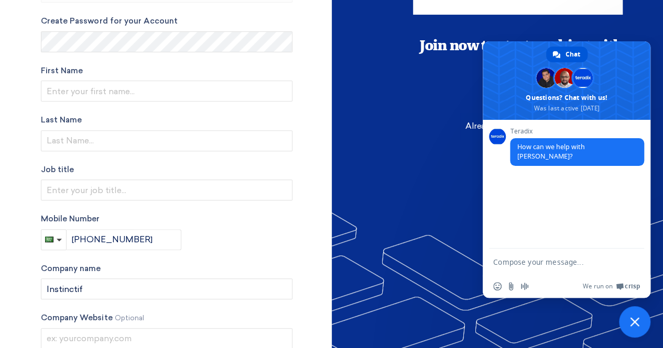
click at [634, 318] on span "Close chat" at bounding box center [634, 321] width 9 height 9
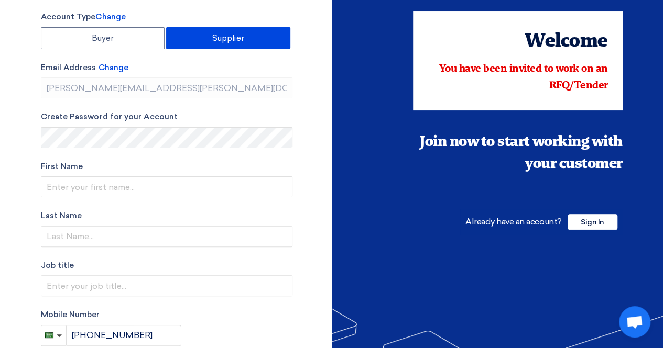
scroll to position [36, 0]
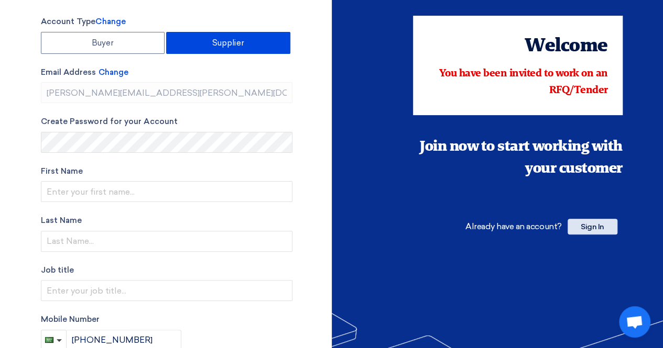
click at [595, 223] on span "Sign In" at bounding box center [592, 227] width 50 height 16
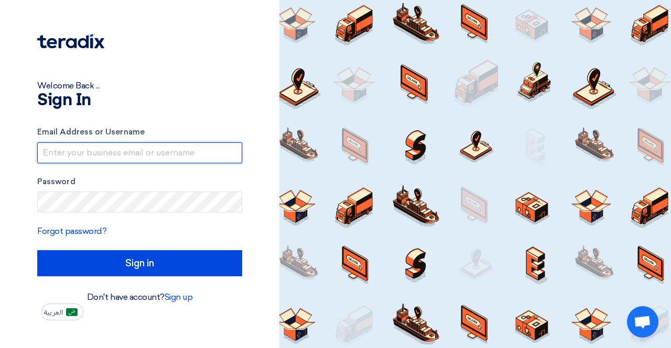
click at [177, 152] on input "text" at bounding box center [139, 152] width 205 height 21
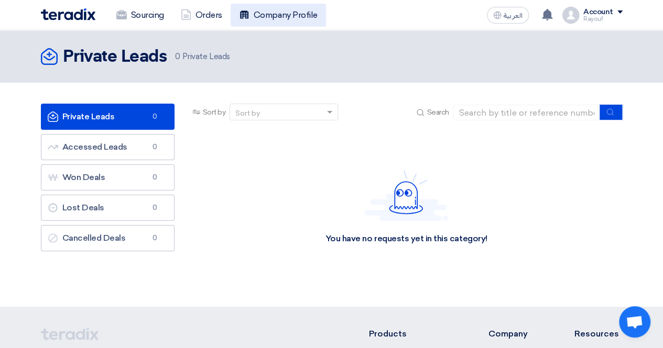
click at [287, 16] on link "Company Profile" at bounding box center [278, 15] width 95 height 23
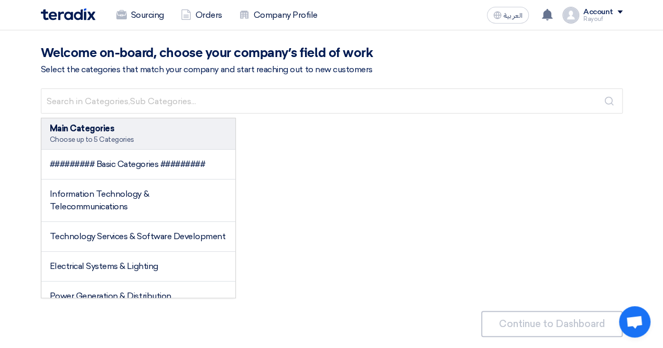
click at [617, 14] on div "Account" at bounding box center [602, 12] width 39 height 9
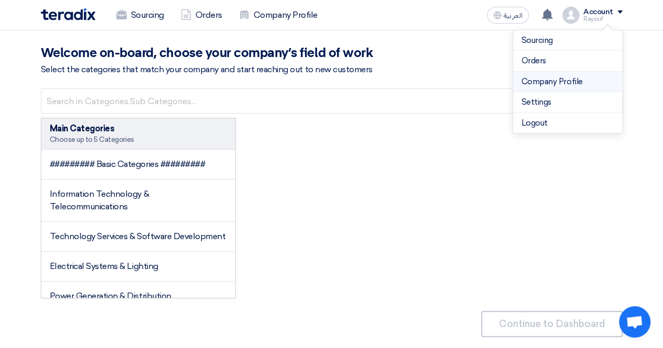
click at [565, 79] on link "Company Profile" at bounding box center [567, 82] width 92 height 12
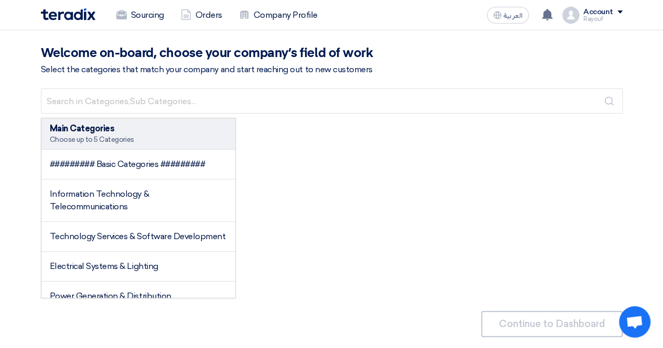
click at [602, 21] on div "Rayouf" at bounding box center [602, 19] width 39 height 6
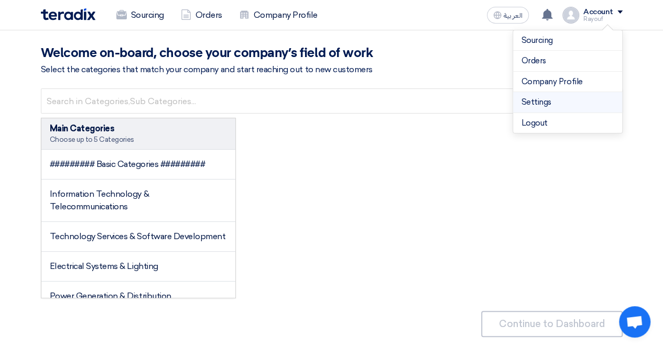
click at [541, 102] on link "Settings" at bounding box center [567, 102] width 92 height 12
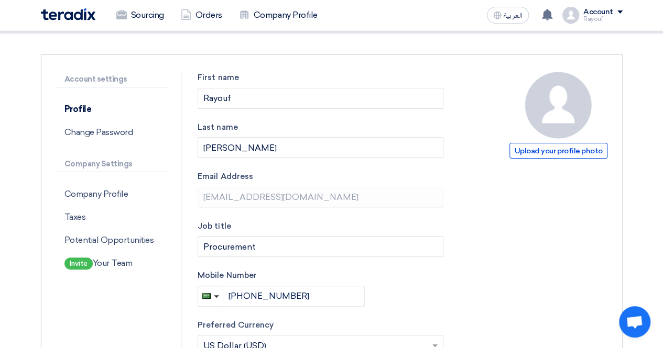
scroll to position [59, 0]
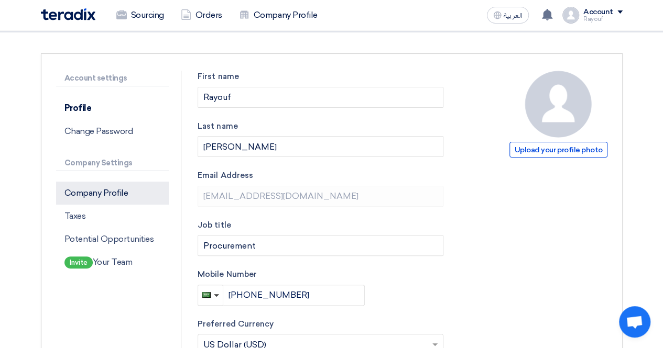
click at [103, 190] on p "Company Profile" at bounding box center [112, 193] width 113 height 23
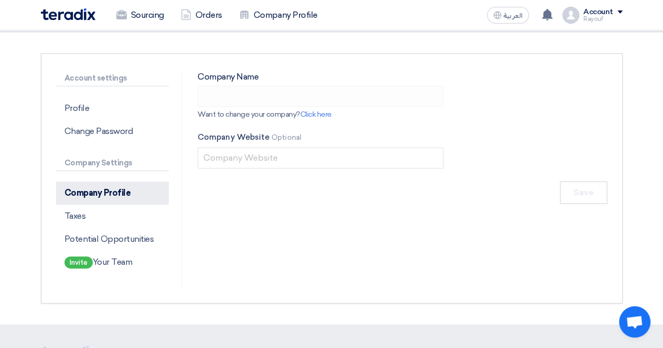
type input "Instinctif Partners"
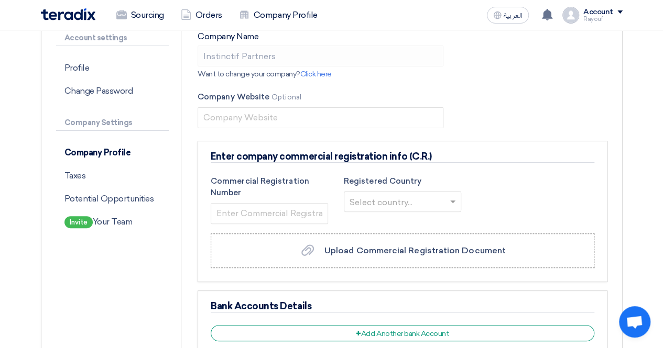
scroll to position [126, 0]
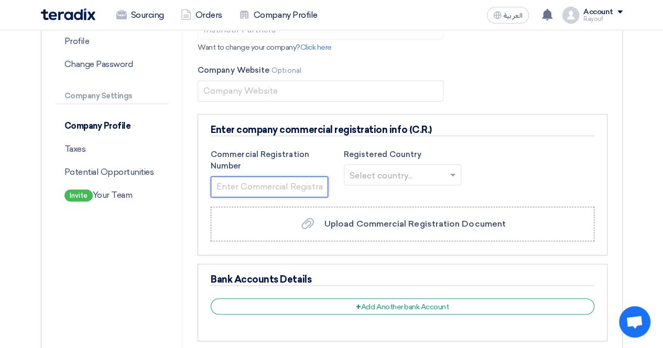
click at [276, 181] on input "text" at bounding box center [269, 187] width 117 height 21
type input "1010818192"
click at [390, 168] on input "text" at bounding box center [396, 176] width 95 height 17
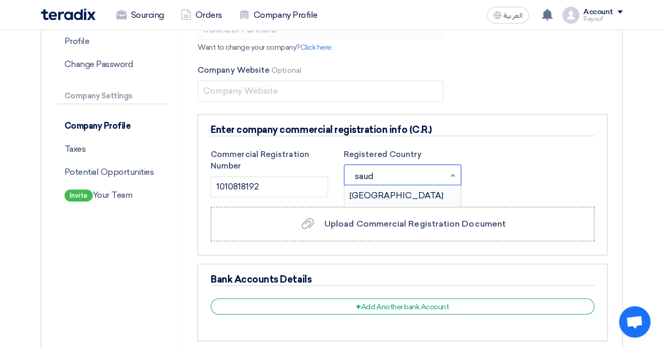
type input "saudi"
click at [387, 191] on span "Saudi Arabia" at bounding box center [396, 196] width 94 height 10
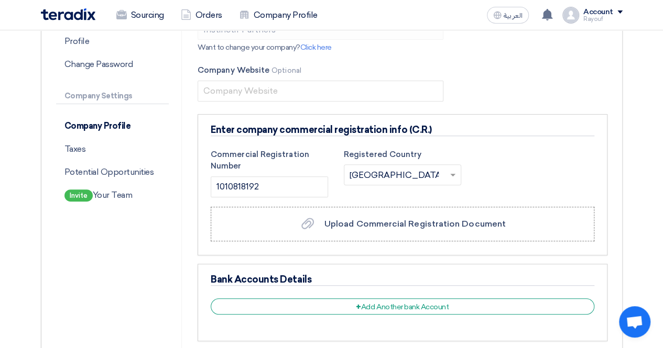
click at [634, 188] on section "Account settings Profile Change Password Company Settings Company Profile Taxes…" at bounding box center [331, 190] width 663 height 450
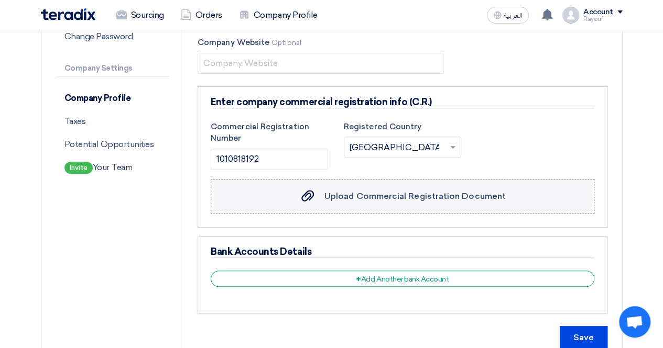
click at [458, 192] on span "Upload Commercial Registration Document" at bounding box center [414, 196] width 181 height 10
click at [0, 0] on input "Upload Commercial Registration Document Upload Commercial Registration Document" at bounding box center [0, 0] width 0 height 0
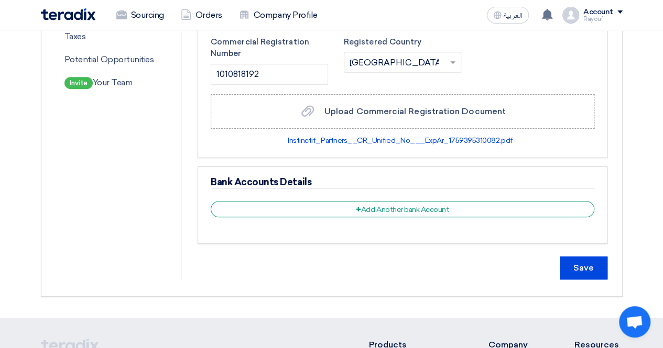
scroll to position [262, 0]
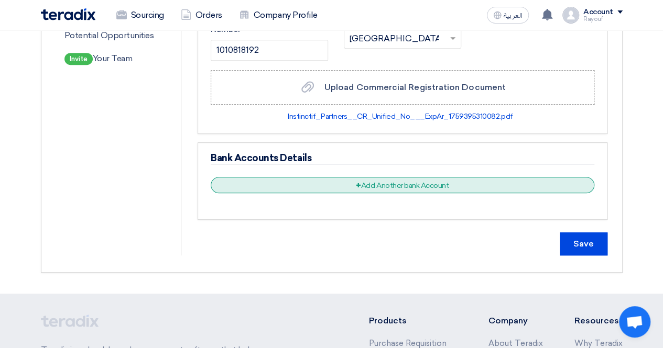
click at [407, 183] on div "+ Add Another bank Account" at bounding box center [402, 185] width 383 height 16
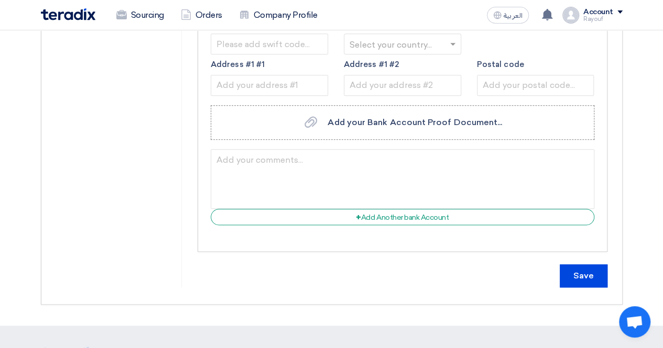
scroll to position [528, 0]
click at [584, 268] on input "Save" at bounding box center [584, 275] width 48 height 23
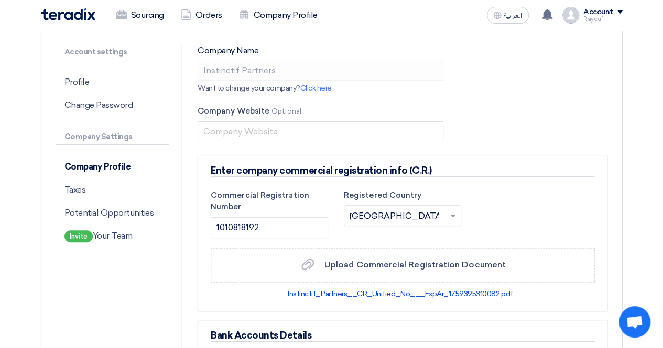
scroll to position [0, 0]
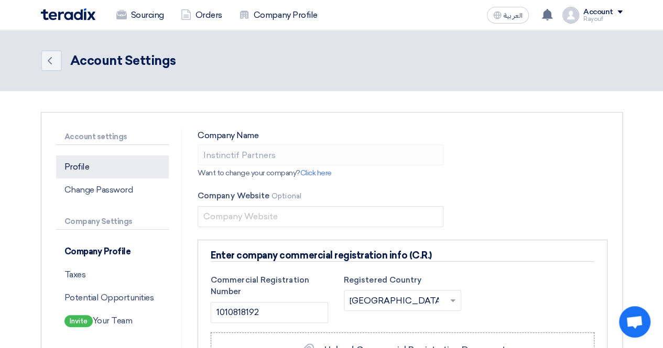
click at [75, 167] on p "Profile" at bounding box center [112, 167] width 113 height 23
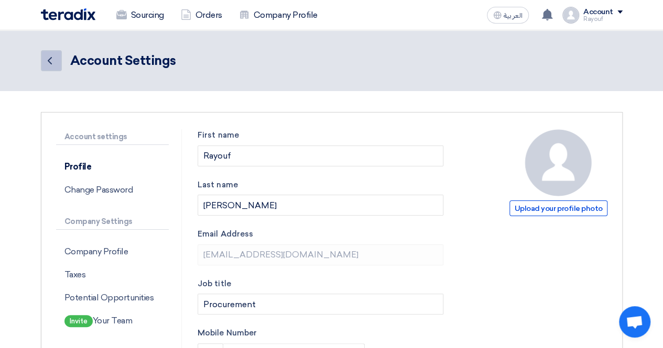
click at [54, 67] on icon "Back" at bounding box center [49, 60] width 13 height 13
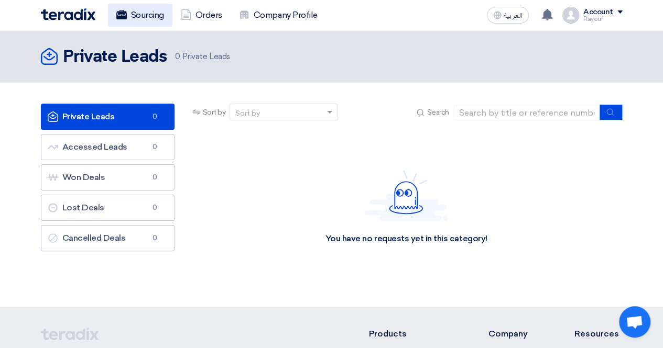
click at [140, 14] on link "Sourcing" at bounding box center [140, 15] width 64 height 23
click at [140, 9] on link "Sourcing" at bounding box center [140, 15] width 64 height 23
click at [588, 17] on div "Rayouf" at bounding box center [602, 19] width 39 height 6
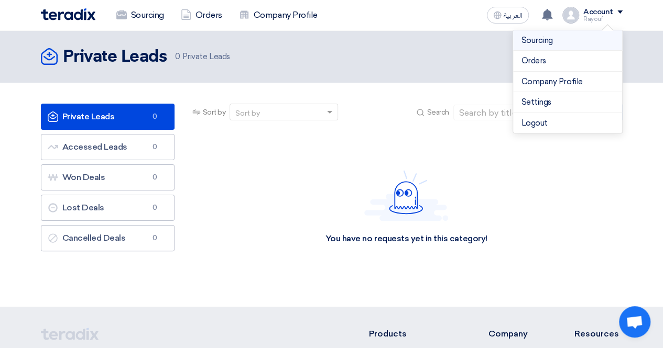
click at [549, 40] on link "Sourcing" at bounding box center [567, 41] width 92 height 12
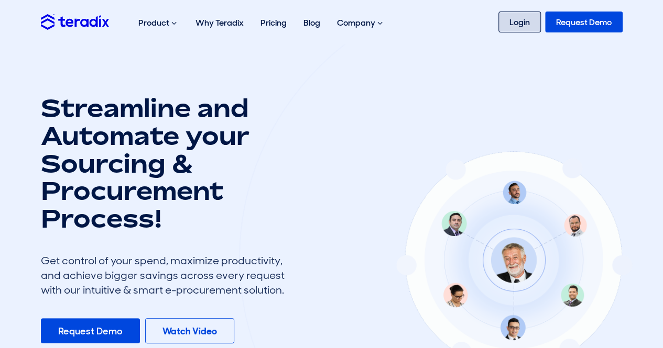
click at [517, 24] on link "Login" at bounding box center [519, 22] width 42 height 21
